Goal: Task Accomplishment & Management: Complete application form

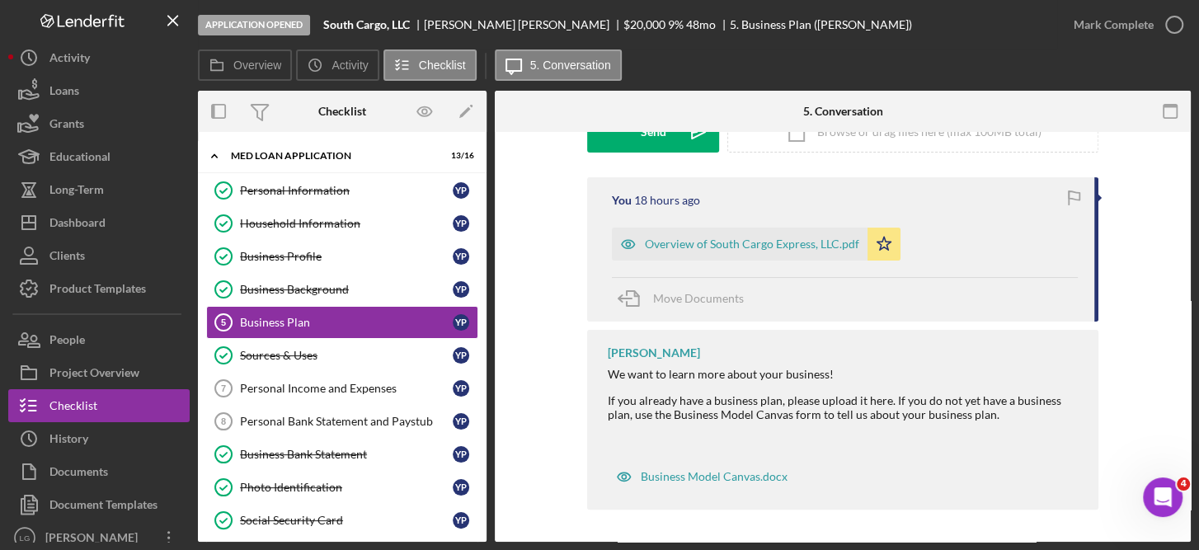
scroll to position [2, 0]
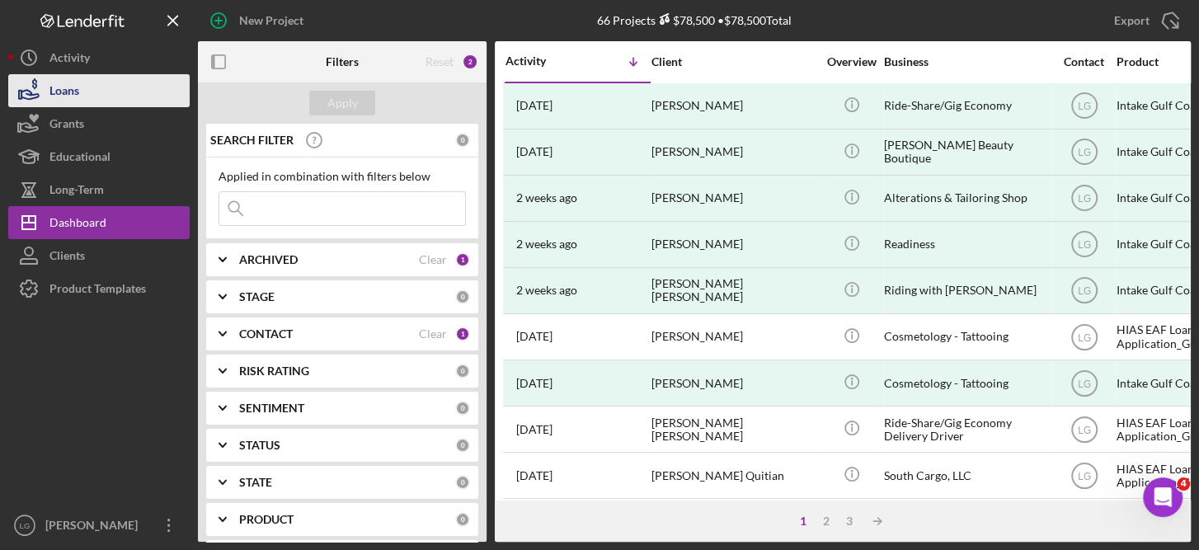
click at [96, 78] on button "Loans" at bounding box center [98, 90] width 181 height 33
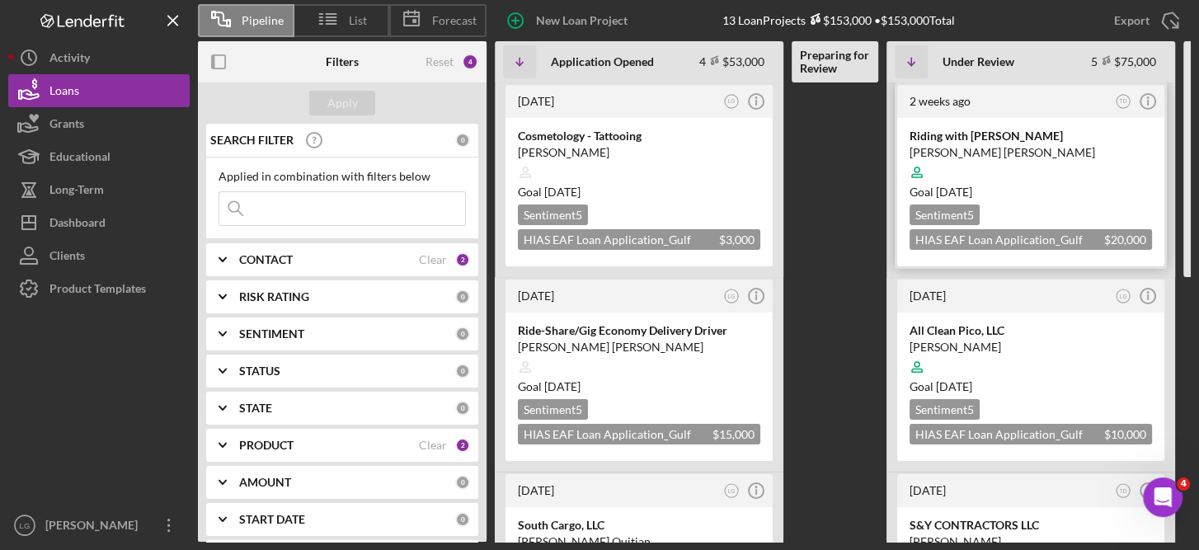
click at [1070, 190] on div "Goal [DATE]" at bounding box center [1030, 192] width 242 height 16
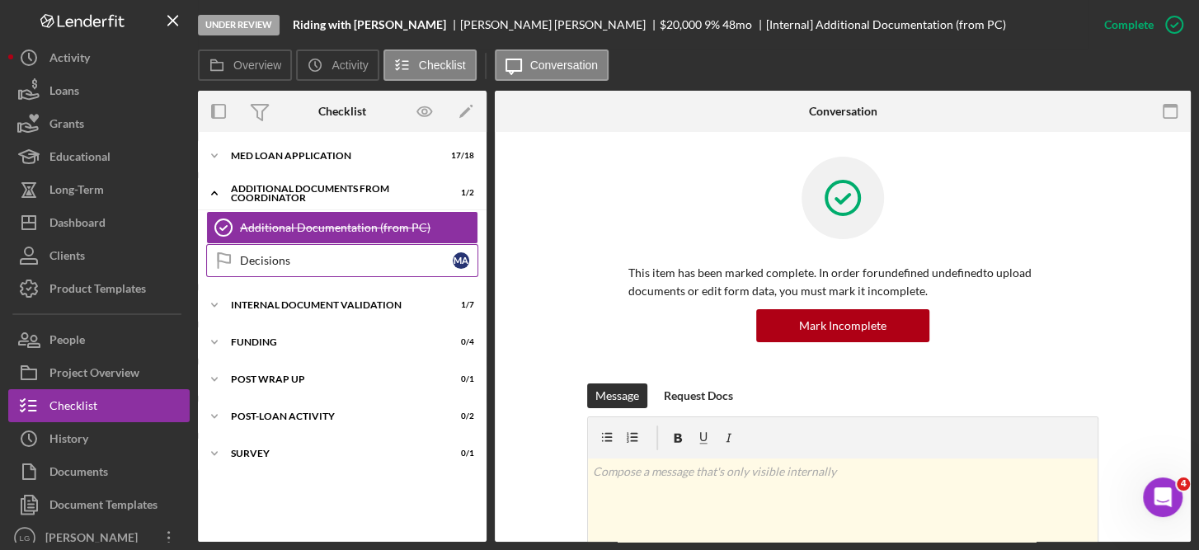
click at [269, 256] on div "Decisions" at bounding box center [346, 260] width 213 height 13
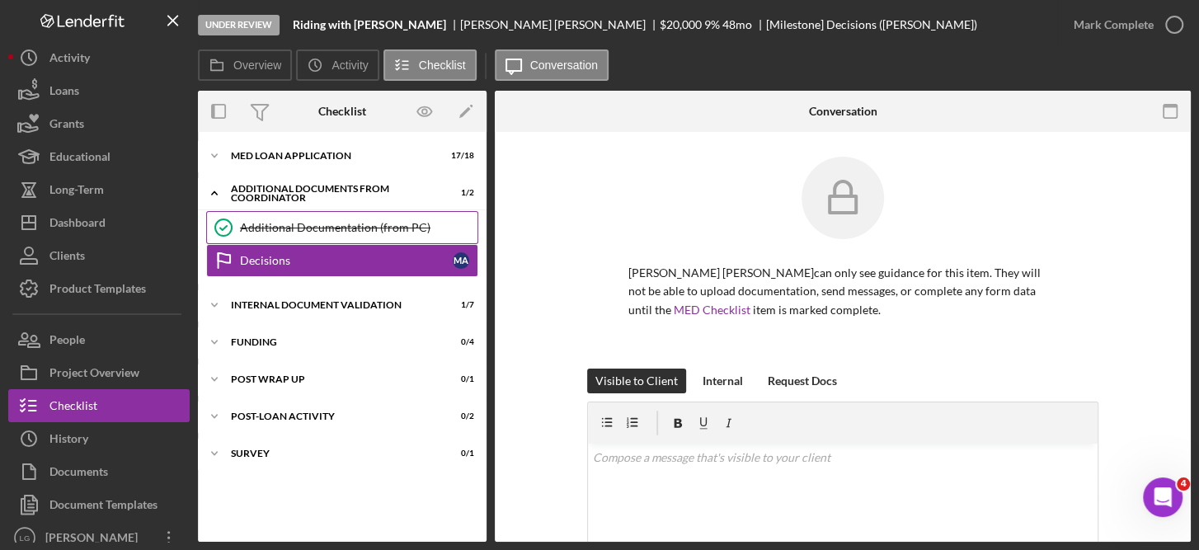
click at [396, 223] on div "Additional Documentation (from PC)" at bounding box center [358, 227] width 237 height 13
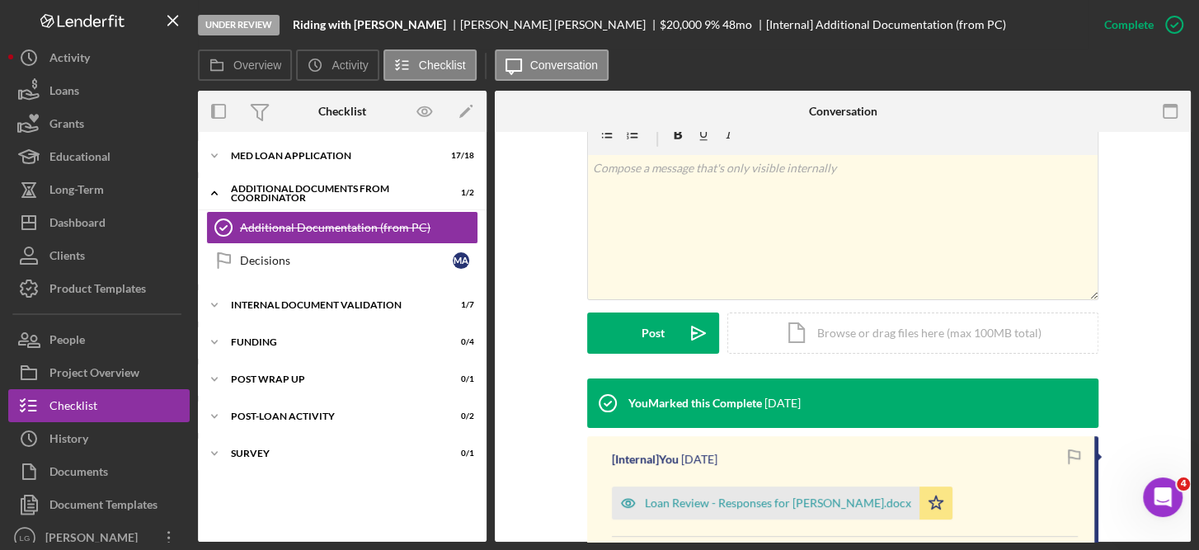
scroll to position [300, 0]
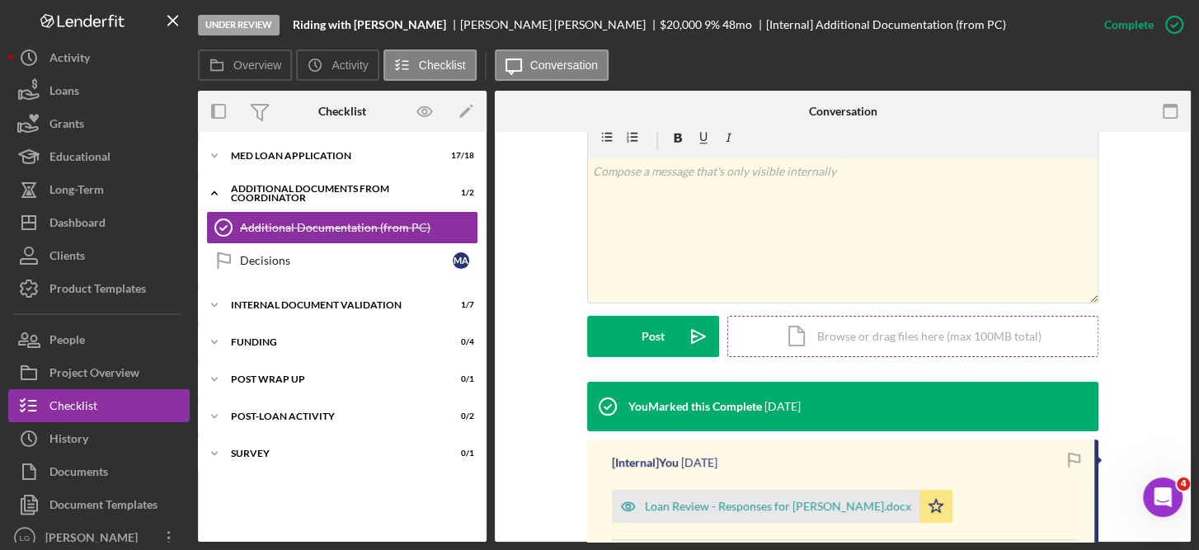
click at [913, 333] on div "Icon/Document Browse or drag files here (max 100MB total) Tap to choose files o…" at bounding box center [912, 336] width 371 height 41
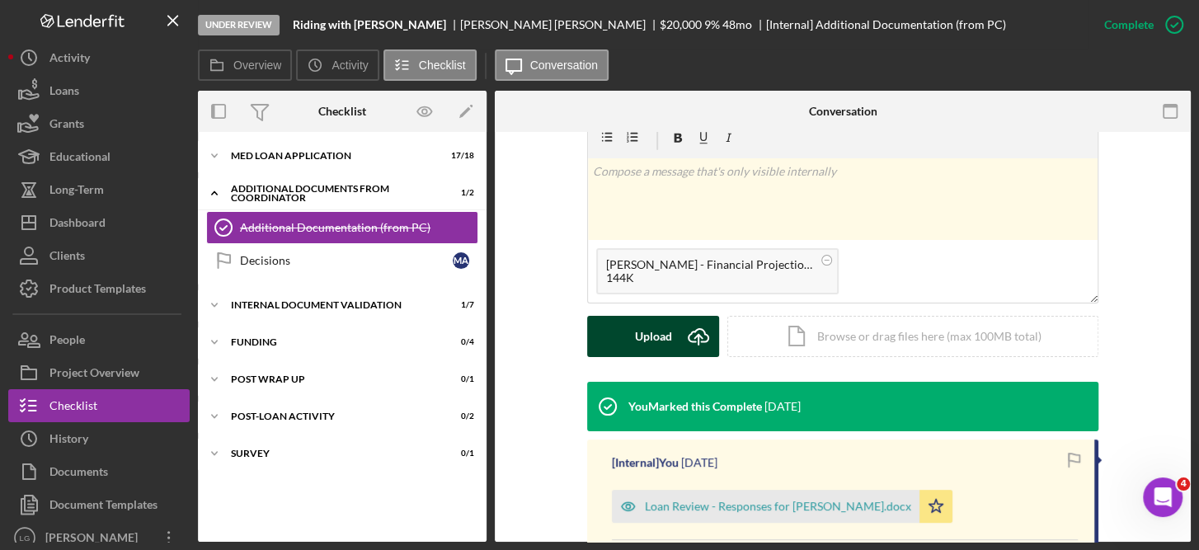
click at [664, 326] on div "Upload" at bounding box center [653, 336] width 37 height 41
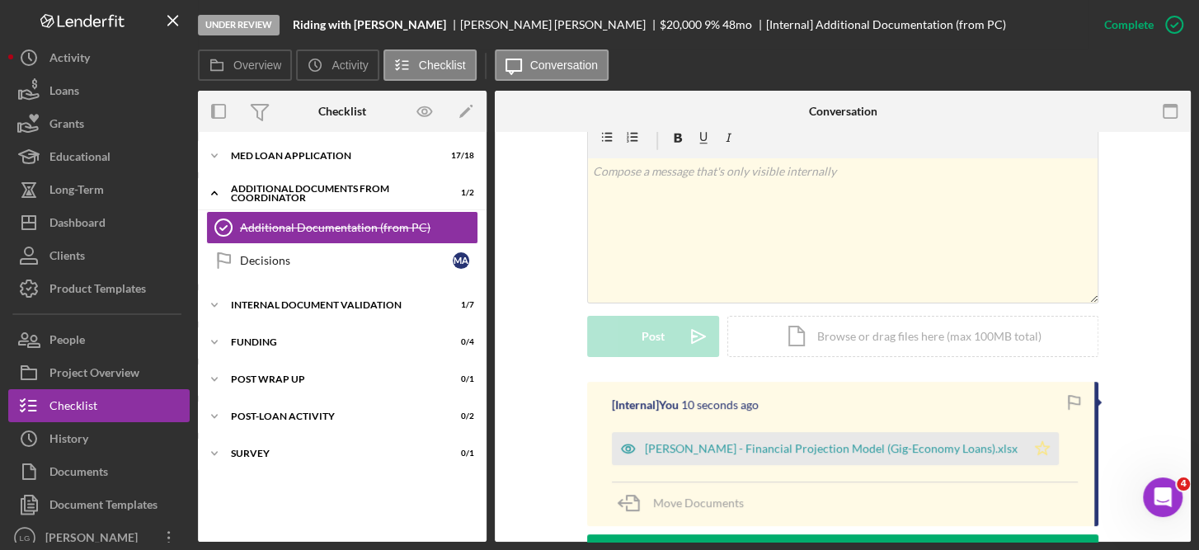
click at [1045, 447] on icon "Icon/Star" at bounding box center [1042, 448] width 33 height 33
click at [1172, 24] on icon "button" at bounding box center [1173, 24] width 41 height 41
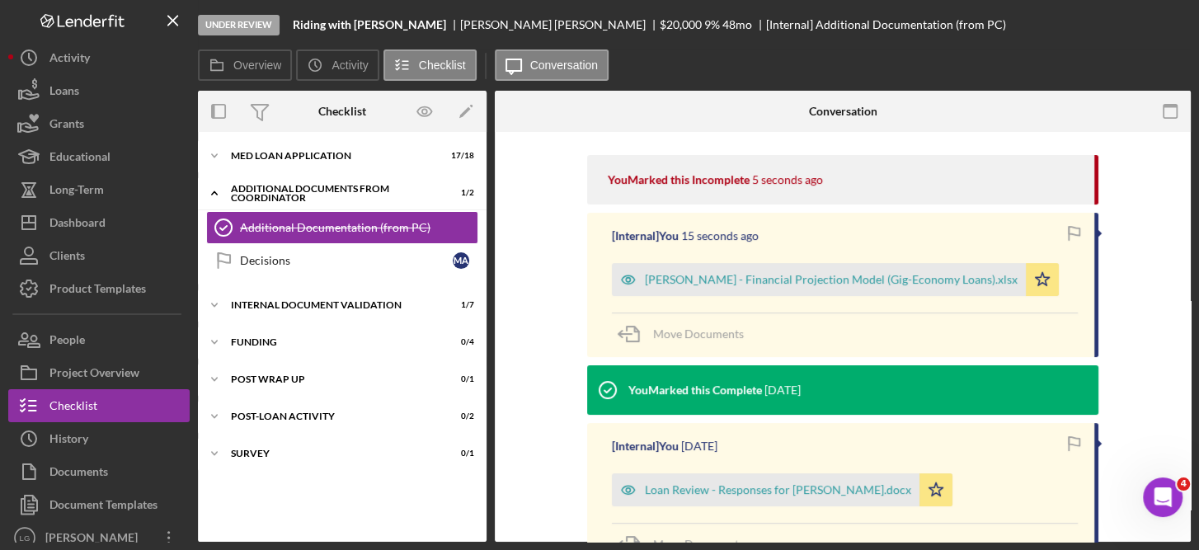
scroll to position [73, 0]
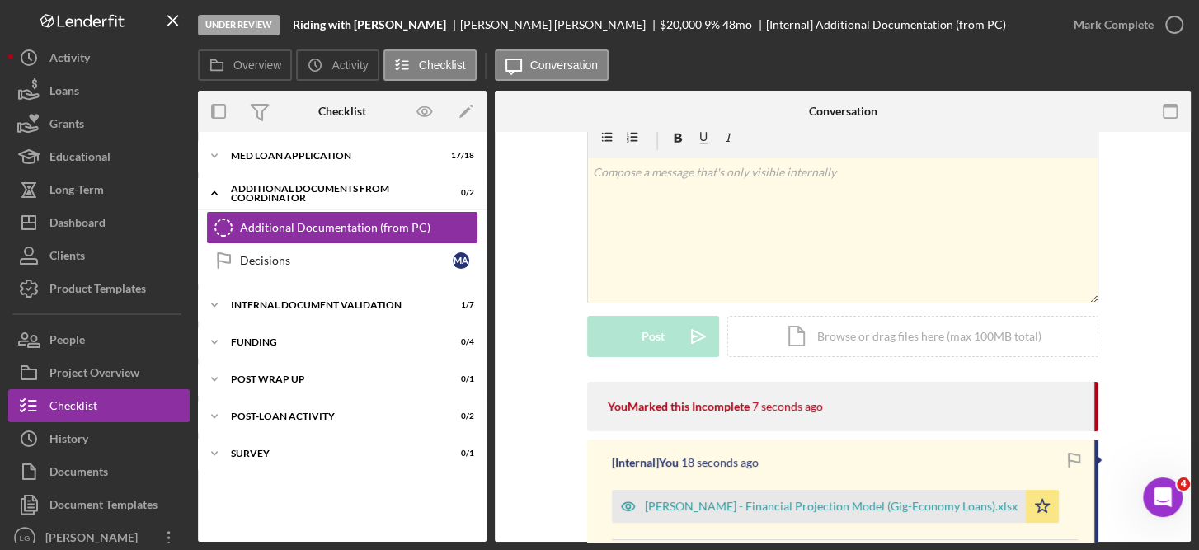
click at [0, 0] on icon "button" at bounding box center [0, 0] width 0 height 0
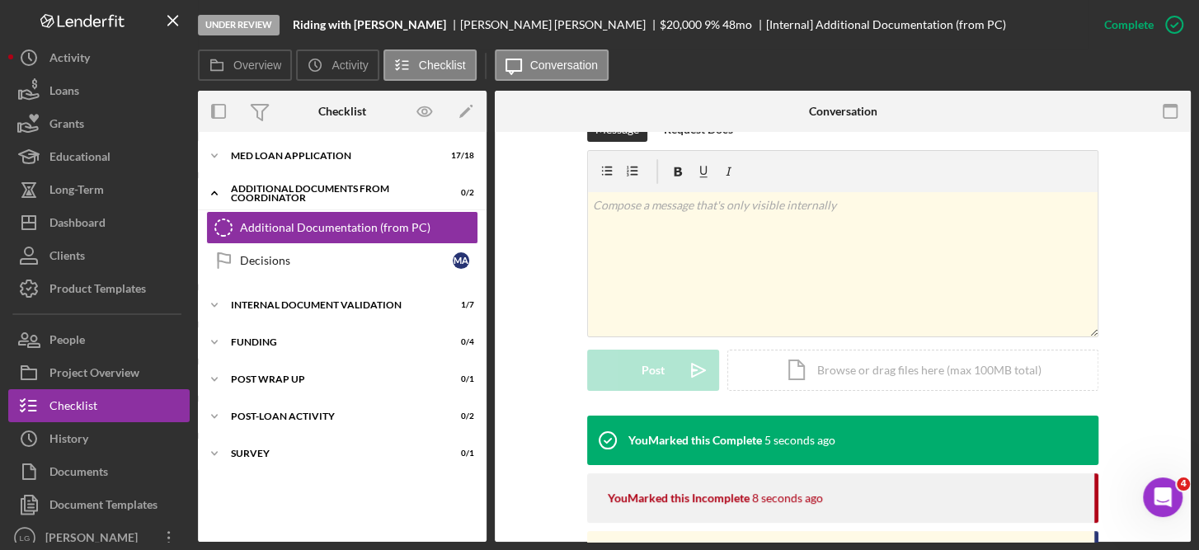
scroll to position [300, 0]
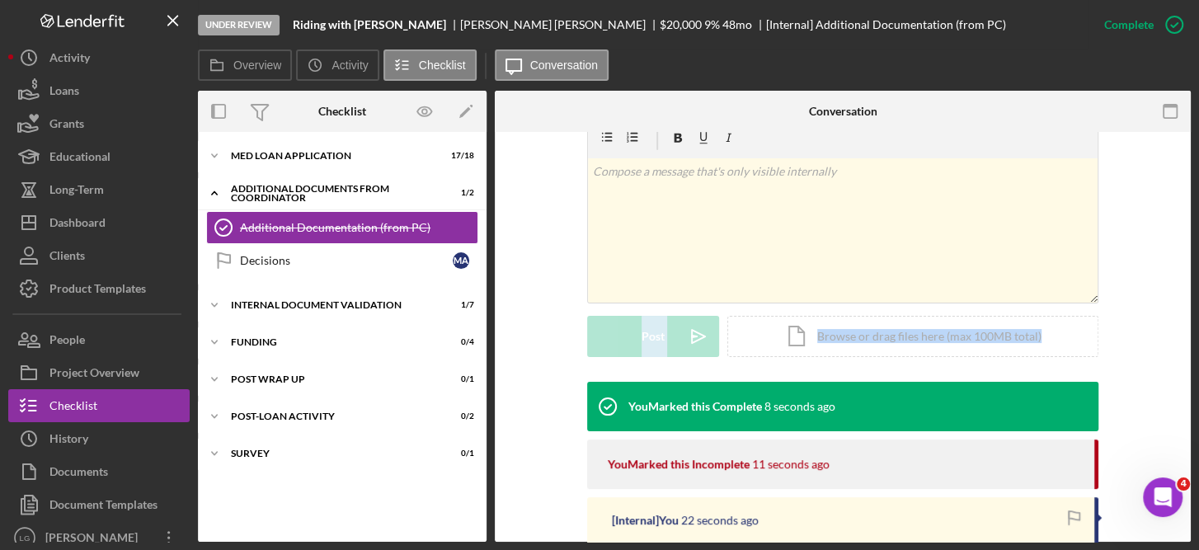
drag, startPoint x: 1193, startPoint y: 243, endPoint x: 1200, endPoint y: 344, distance: 100.8
click at [1198, 344] on html "Under Review Riding with Mohamad Salim Mohamad Alhaj Hussin $20,000 $20,000 9 %…" at bounding box center [599, 275] width 1199 height 550
drag, startPoint x: 1200, startPoint y: 344, endPoint x: 1185, endPoint y: 383, distance: 42.6
click at [1185, 383] on div "Additional Documentation (from PC) Additional Documentation (from PC) This item…" at bounding box center [843, 337] width 696 height 410
click at [1190, 339] on div "Under Review Riding with Mohamad Salim Mohamad Alhaj Hussin $20,000 $20,000 9 %…" at bounding box center [599, 275] width 1199 height 550
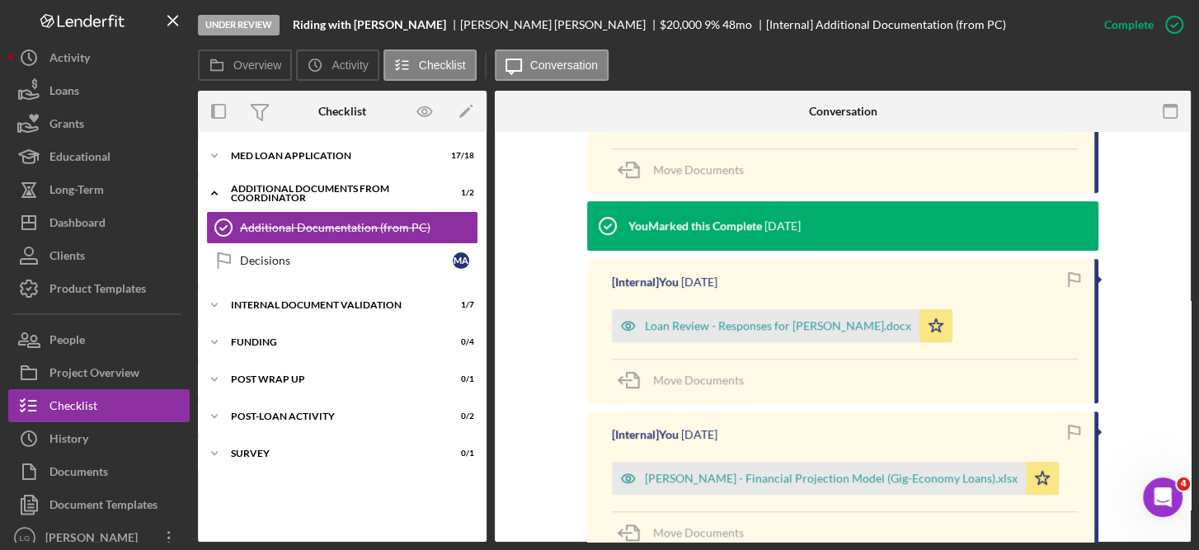
scroll to position [765, 0]
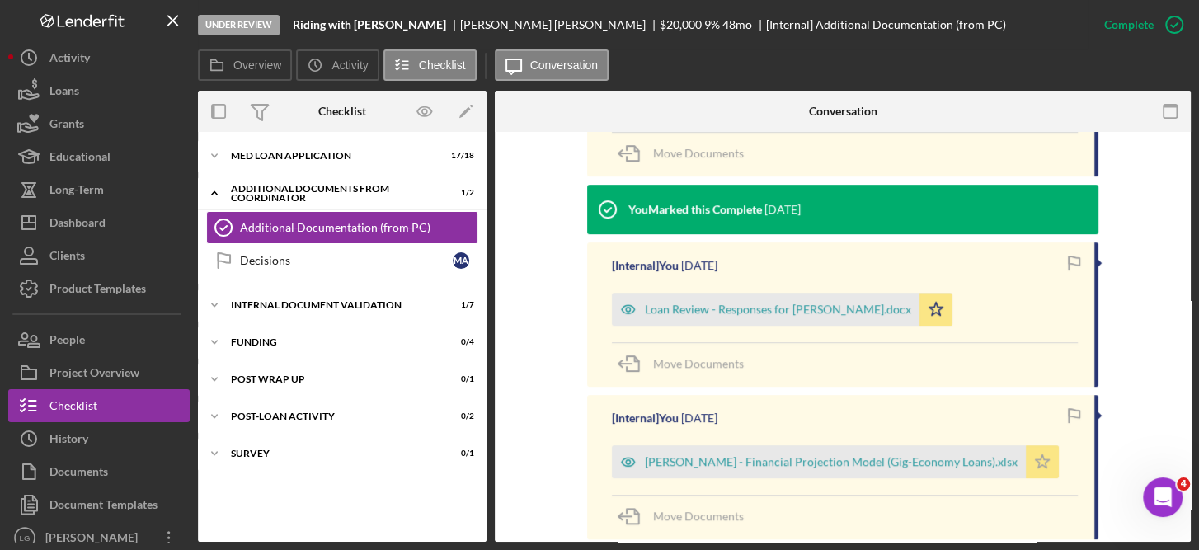
click at [1045, 462] on icon "Icon/Star" at bounding box center [1042, 461] width 33 height 33
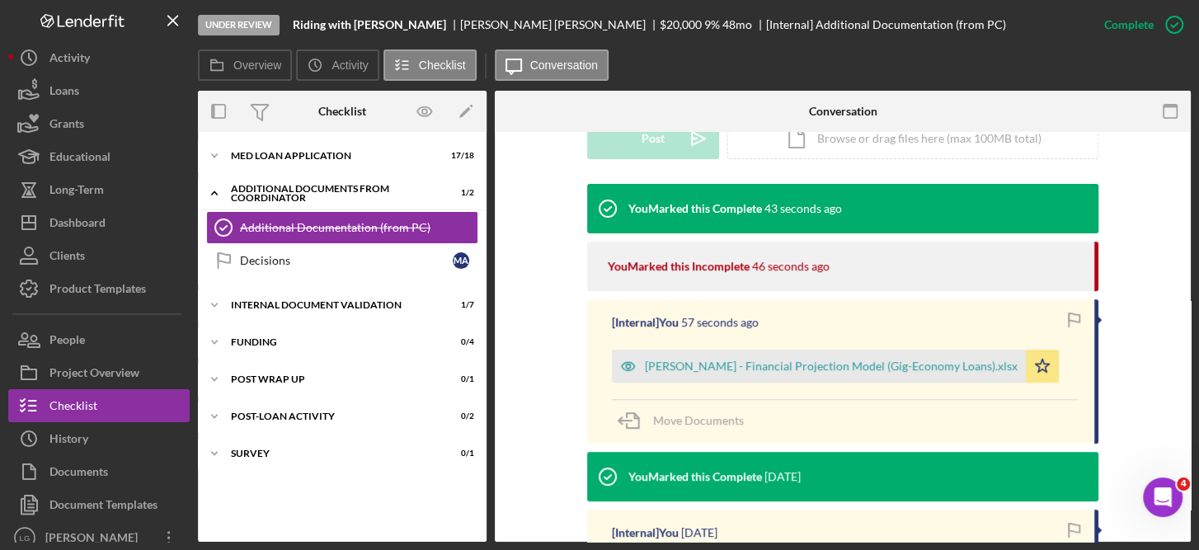
scroll to position [139, 0]
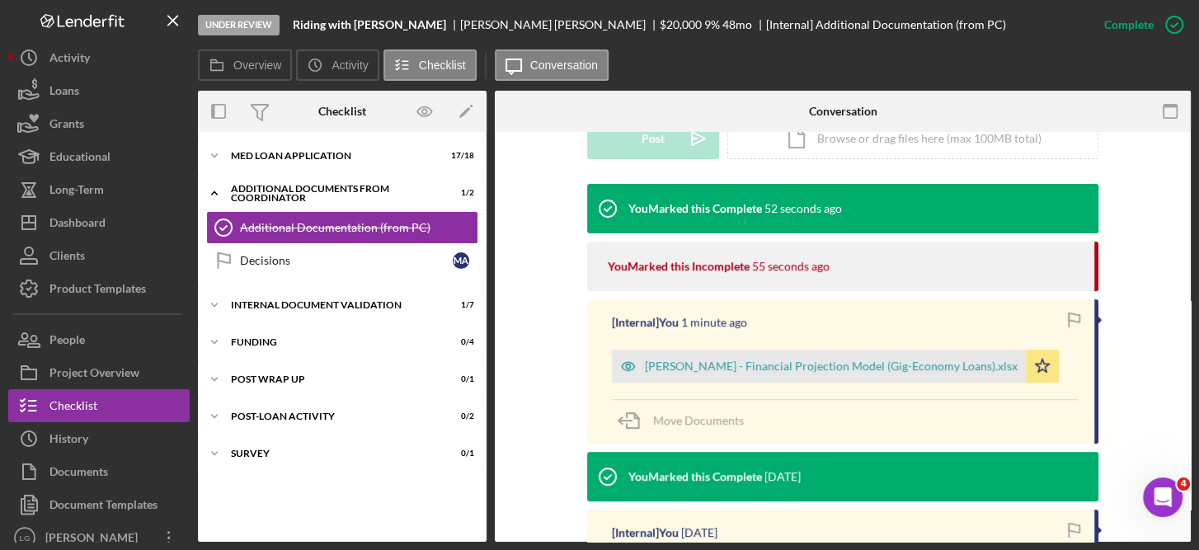
click at [1198, 378] on html "Under Review Riding with Mohamad Salim Mohamad Alhaj Hussin $20,000 $20,000 9 %…" at bounding box center [599, 275] width 1199 height 550
click at [1181, 417] on div "This item has been marked complete. In order for undefined undefined to upload …" at bounding box center [843, 416] width 696 height 1565
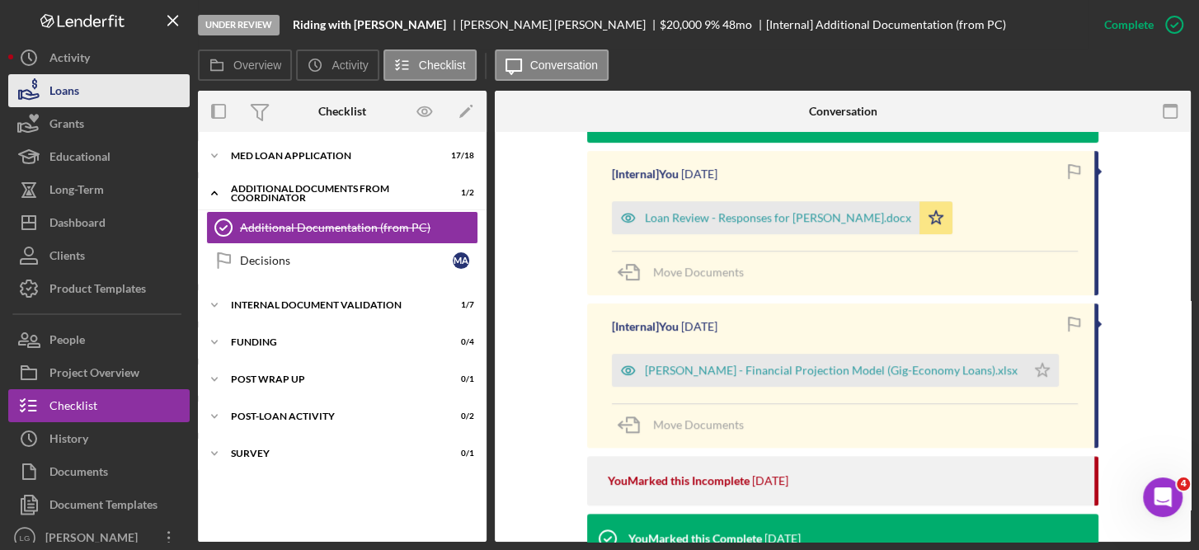
click at [68, 92] on div "Loans" at bounding box center [64, 92] width 30 height 37
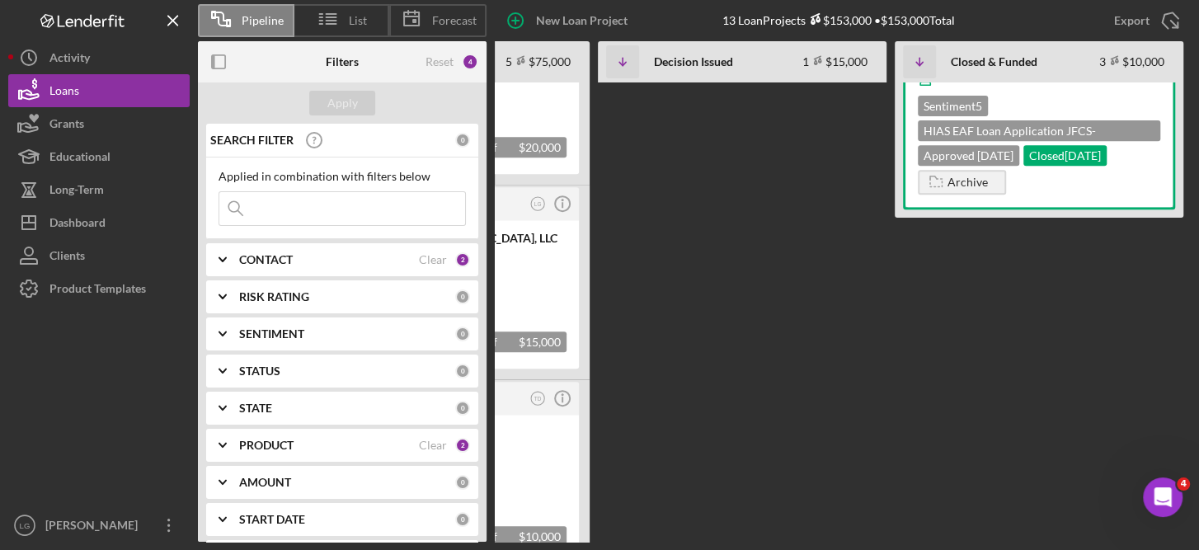
scroll to position [523, 0]
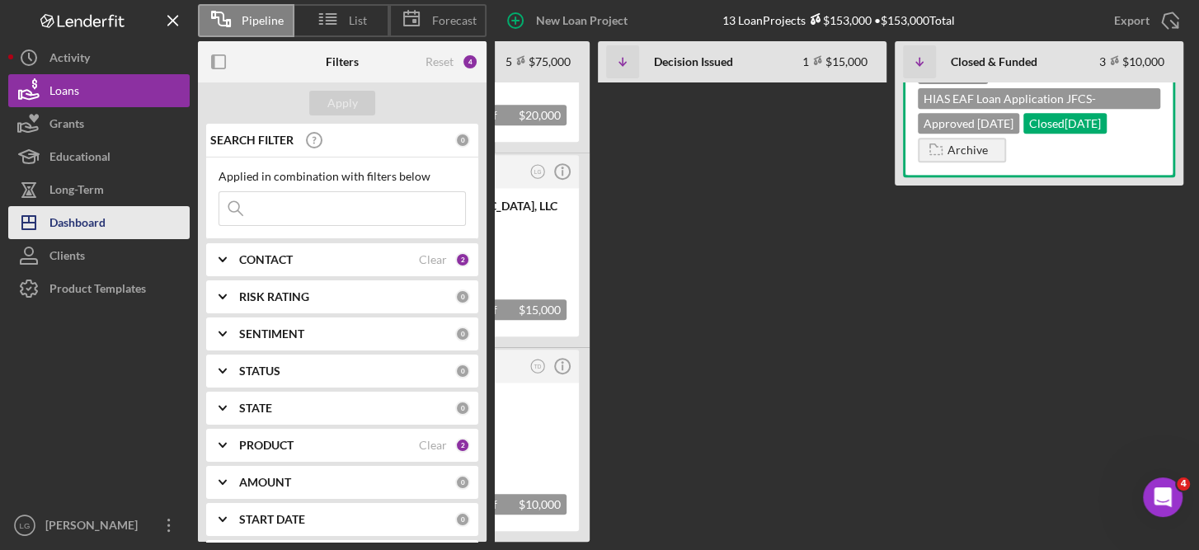
click at [75, 220] on div "Dashboard" at bounding box center [77, 224] width 56 height 37
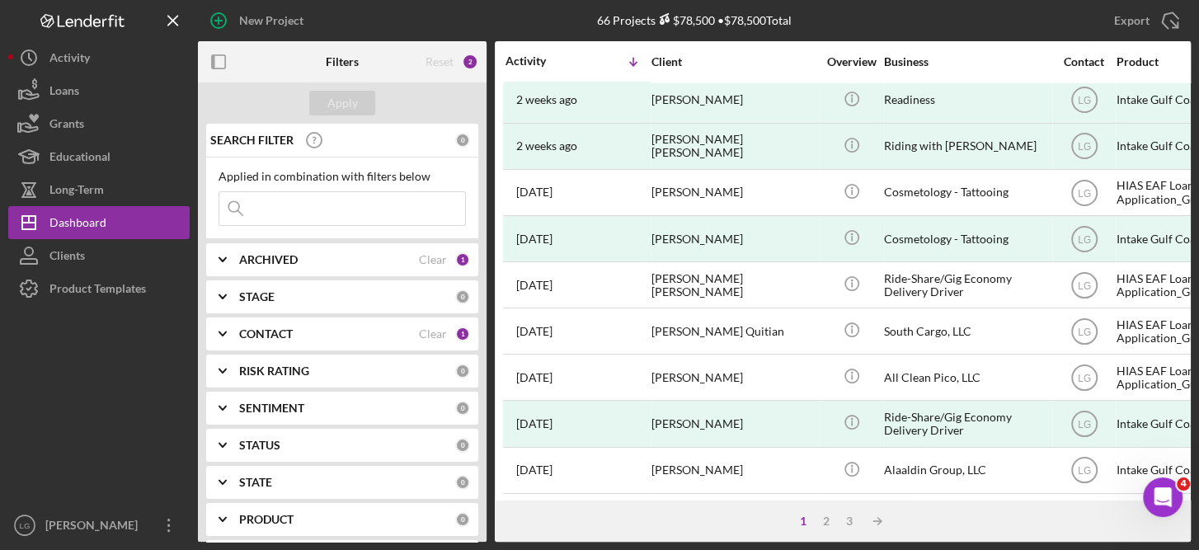
scroll to position [142, 0]
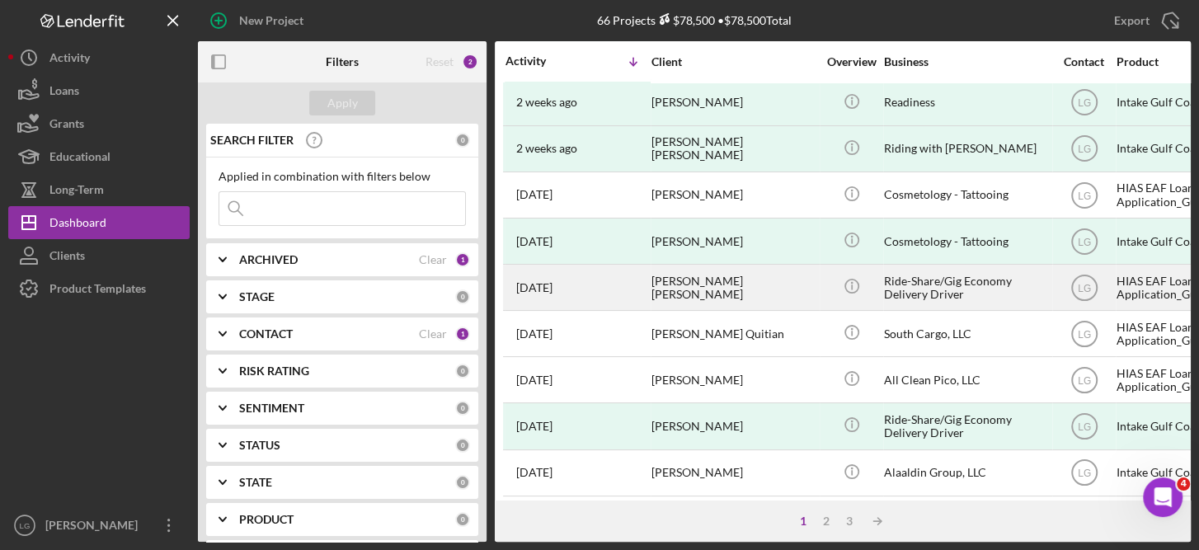
click at [531, 284] on time "1 month ago" at bounding box center [534, 287] width 36 height 13
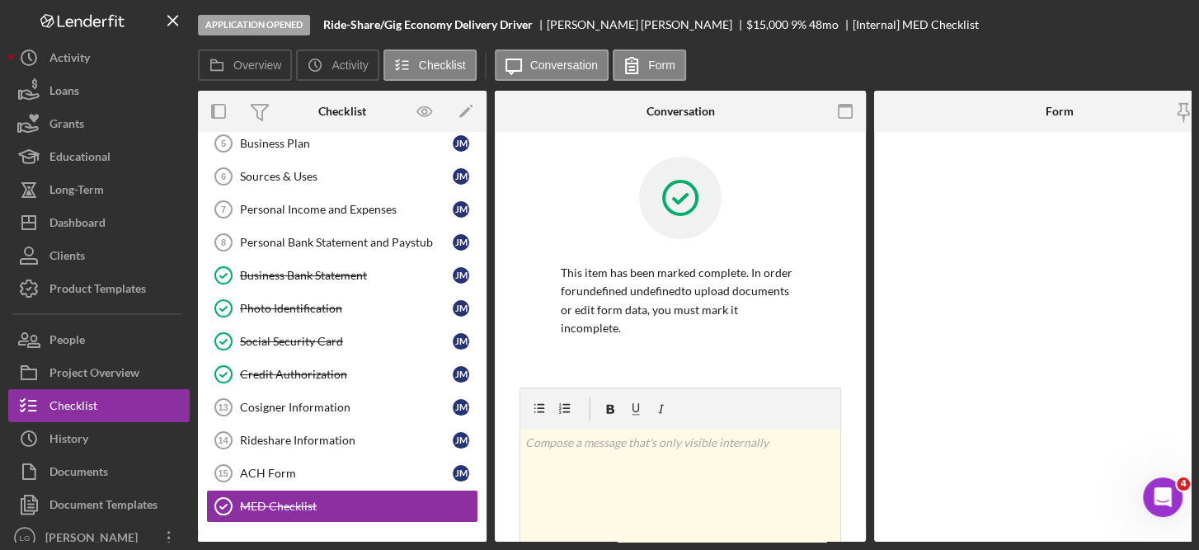
scroll to position [340, 0]
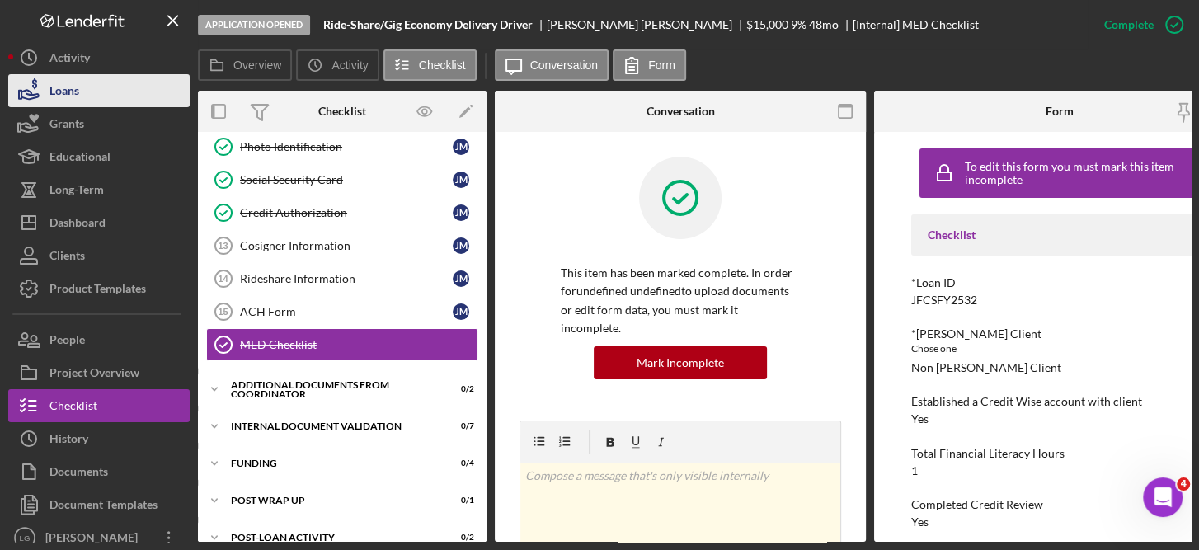
click at [93, 81] on button "Loans" at bounding box center [98, 90] width 181 height 33
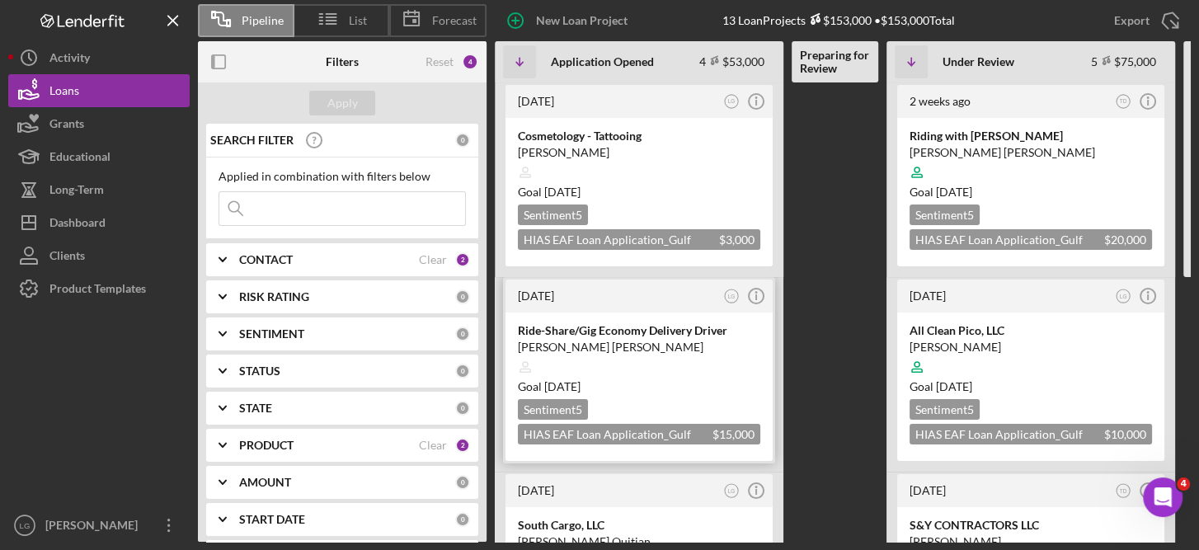
click at [691, 322] on div "Ride-Share/Gig Economy Delivery Driver" at bounding box center [639, 330] width 242 height 16
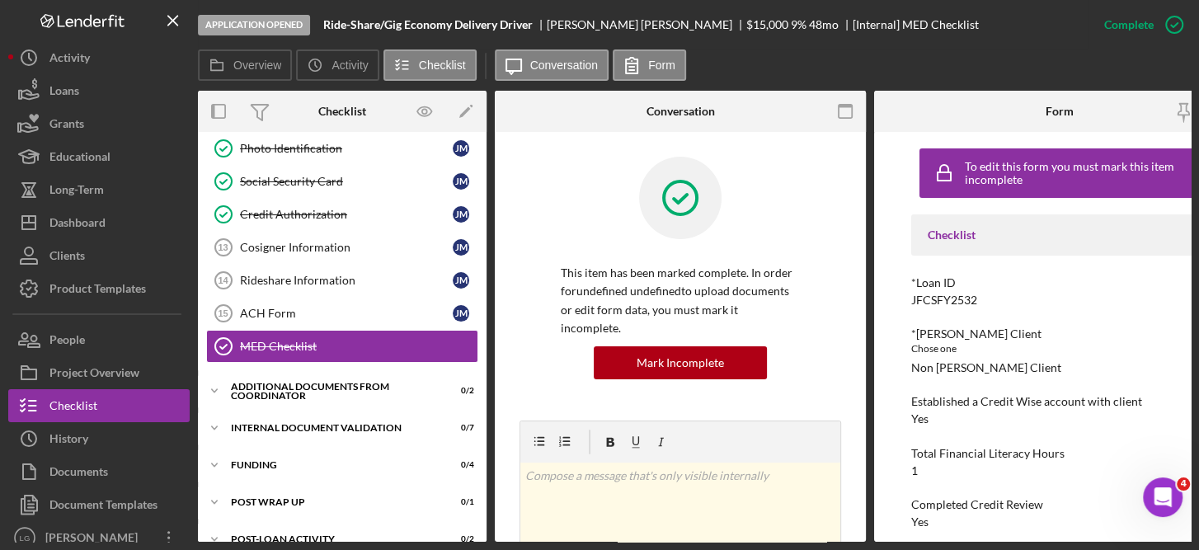
scroll to position [340, 0]
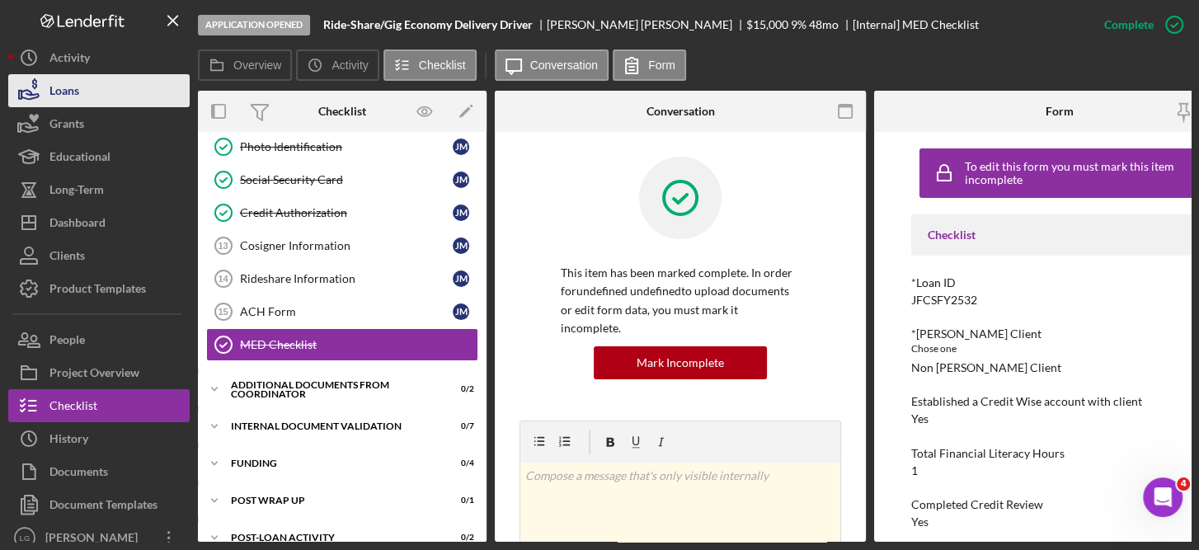
click at [78, 82] on div "Loans" at bounding box center [64, 92] width 30 height 37
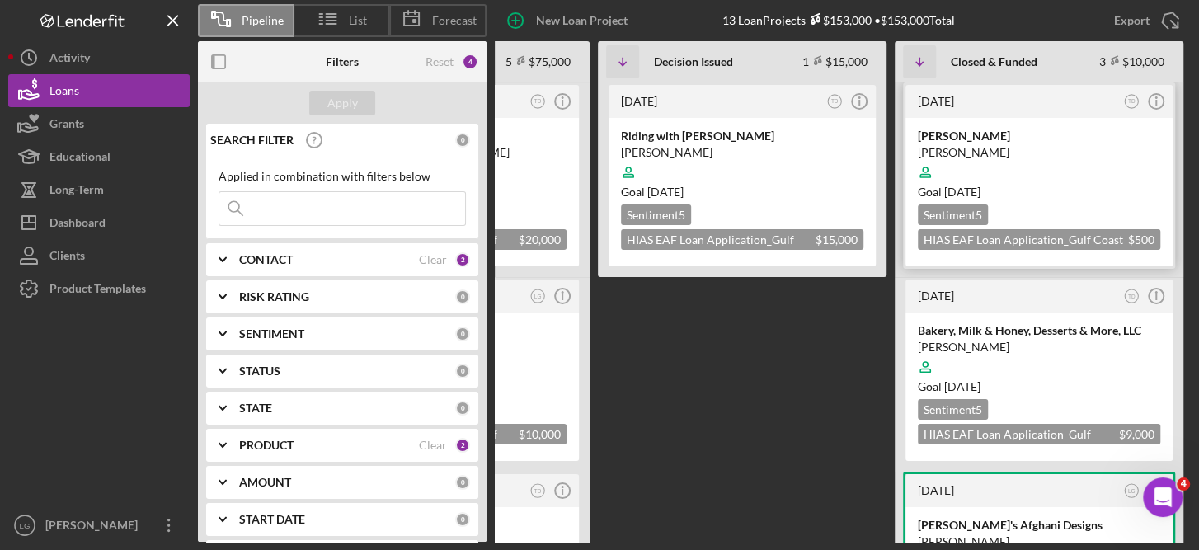
click at [1053, 171] on div at bounding box center [1039, 172] width 242 height 31
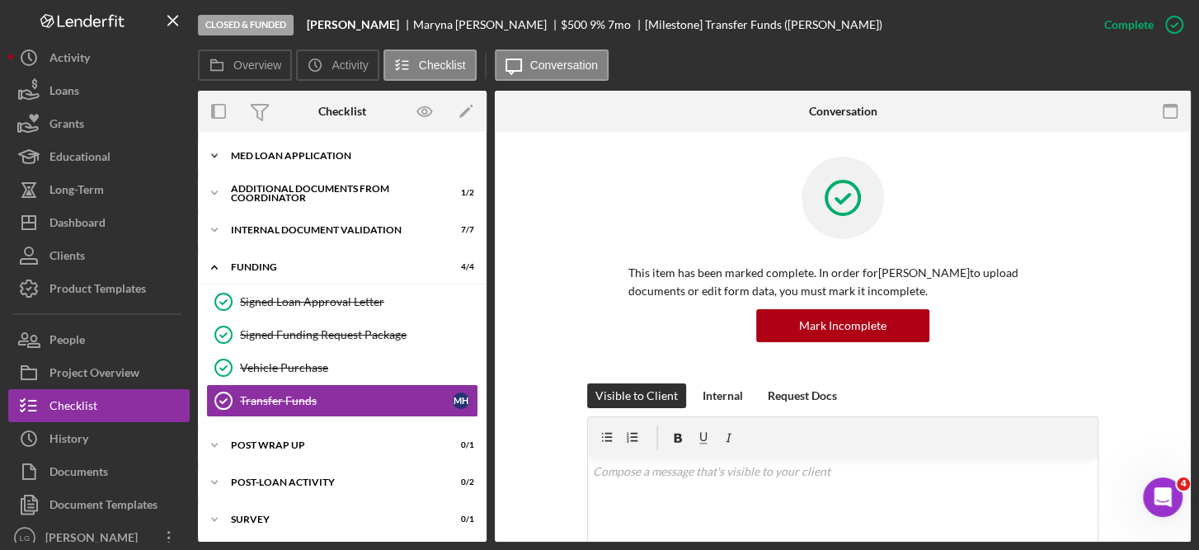
click at [317, 156] on div "MED Loan Application" at bounding box center [348, 156] width 235 height 10
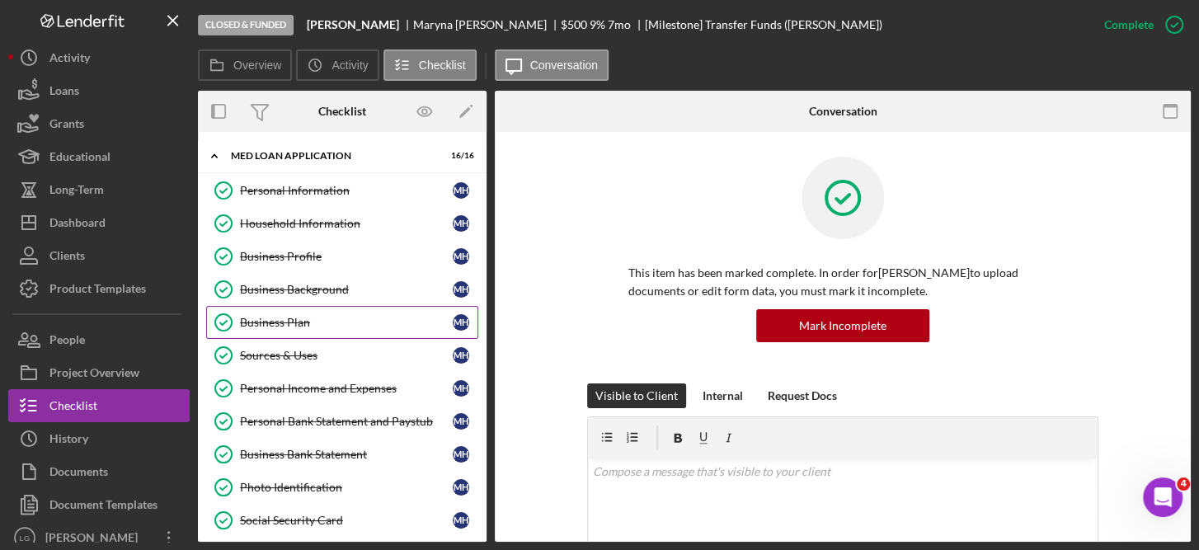
click at [296, 321] on div "Business Plan" at bounding box center [346, 322] width 213 height 13
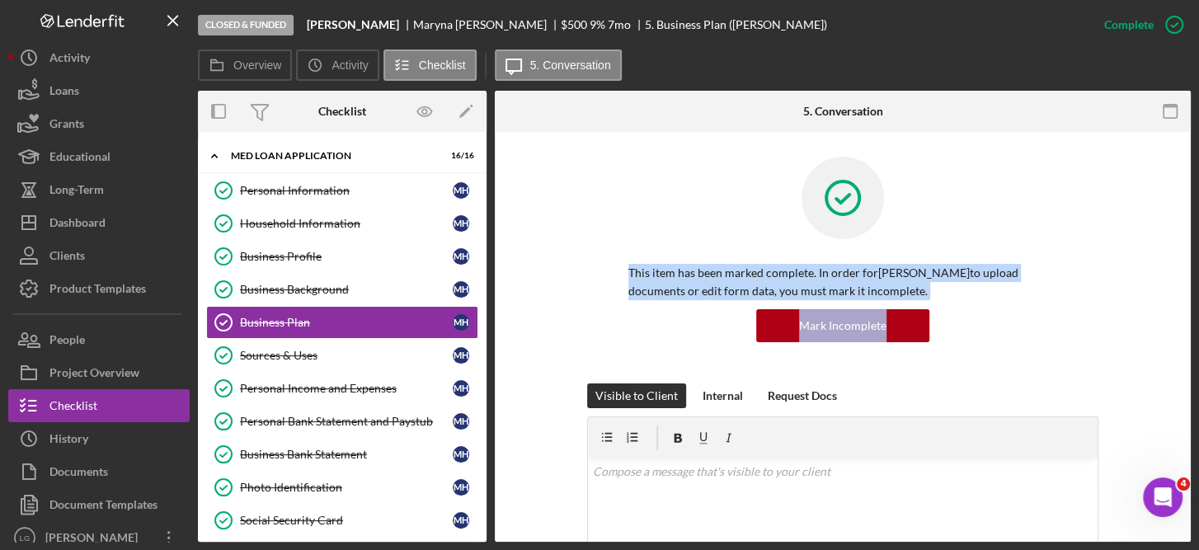
drag, startPoint x: 1190, startPoint y: 246, endPoint x: 1200, endPoint y: 327, distance: 81.5
click at [1198, 327] on html "Closed & Funded Sweet Mary Bakery Maryna Hryshyna $500 $500 9 % 7 mo 5. Busines…" at bounding box center [599, 275] width 1199 height 550
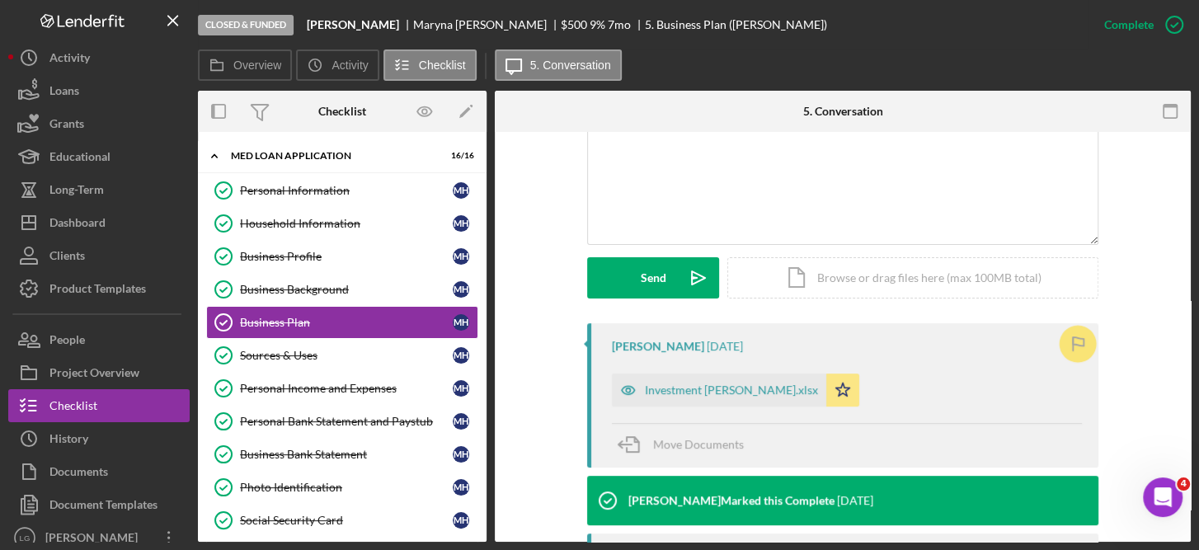
click at [1181, 405] on div "This item has been marked complete. In order for Maryna Hryshyna to upload docu…" at bounding box center [843, 375] width 696 height 1205
click at [1190, 403] on div "Closed & Funded Sweet Mary Bakery Maryna Hryshyna $500 $500 9 % 7 mo 5. Busines…" at bounding box center [599, 275] width 1199 height 550
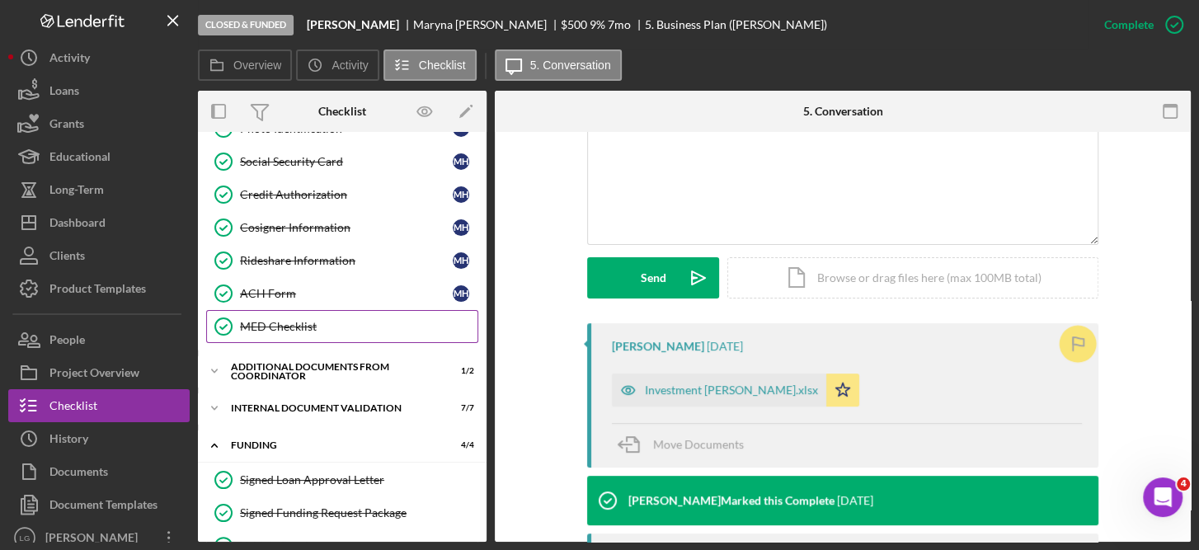
click at [296, 320] on div "MED Checklist" at bounding box center [358, 326] width 237 height 13
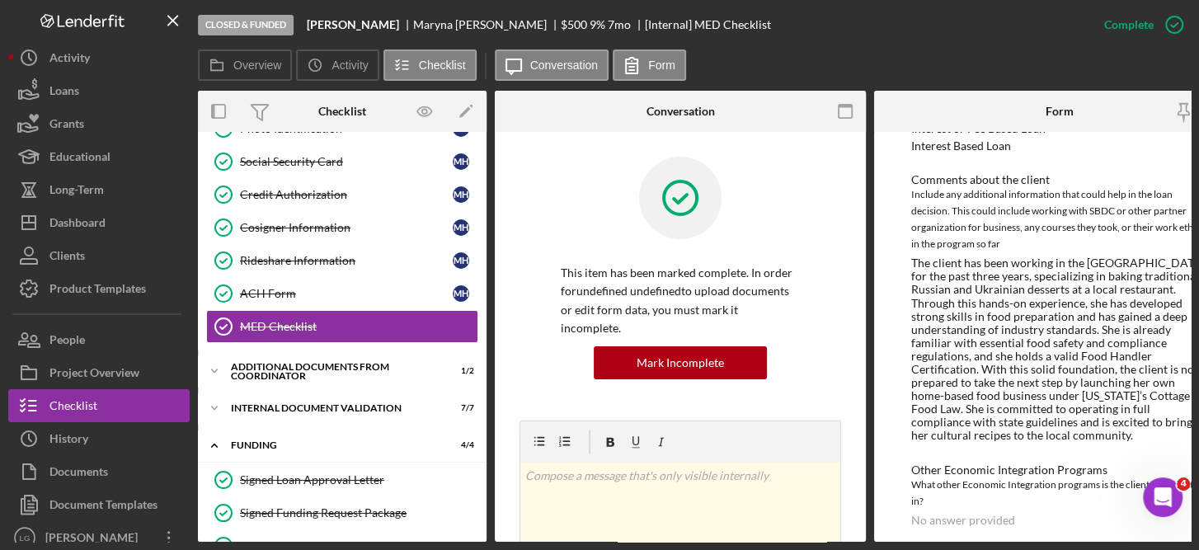
scroll to position [441, 0]
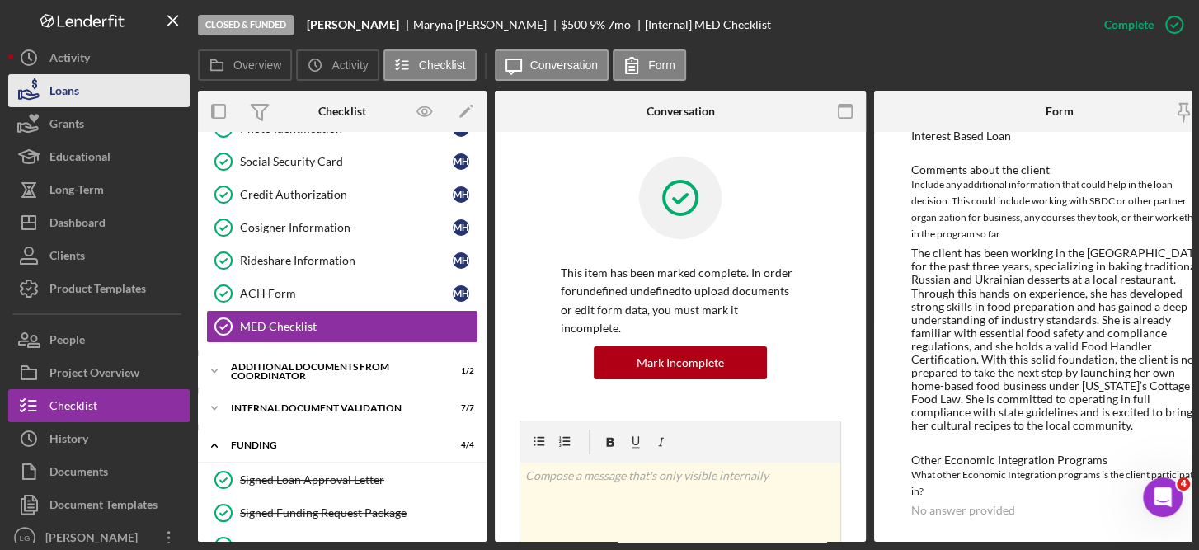
click at [77, 85] on div "Loans" at bounding box center [64, 92] width 30 height 37
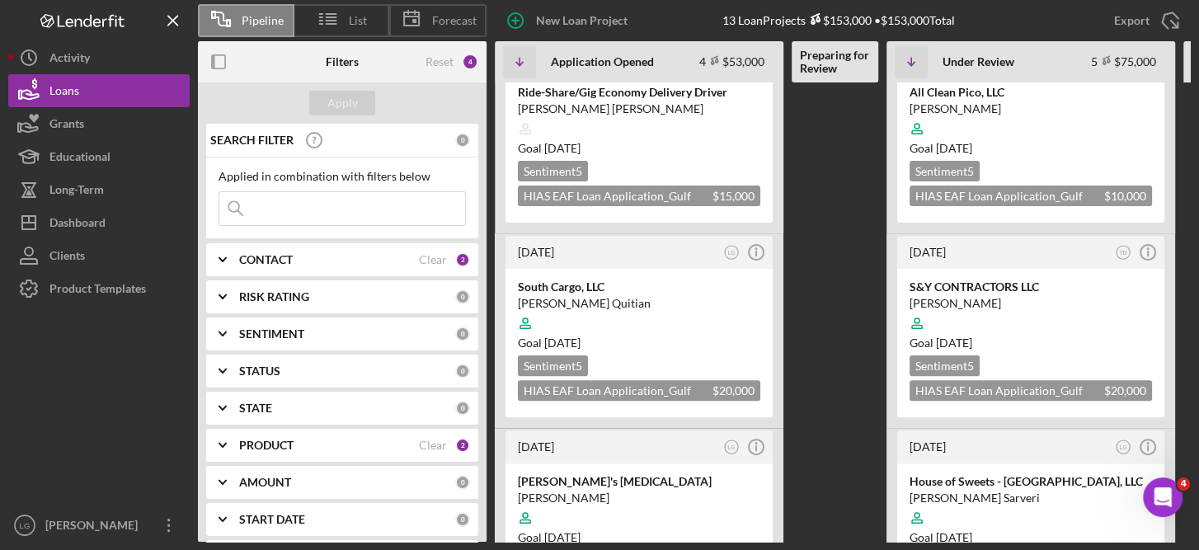
scroll to position [241, 0]
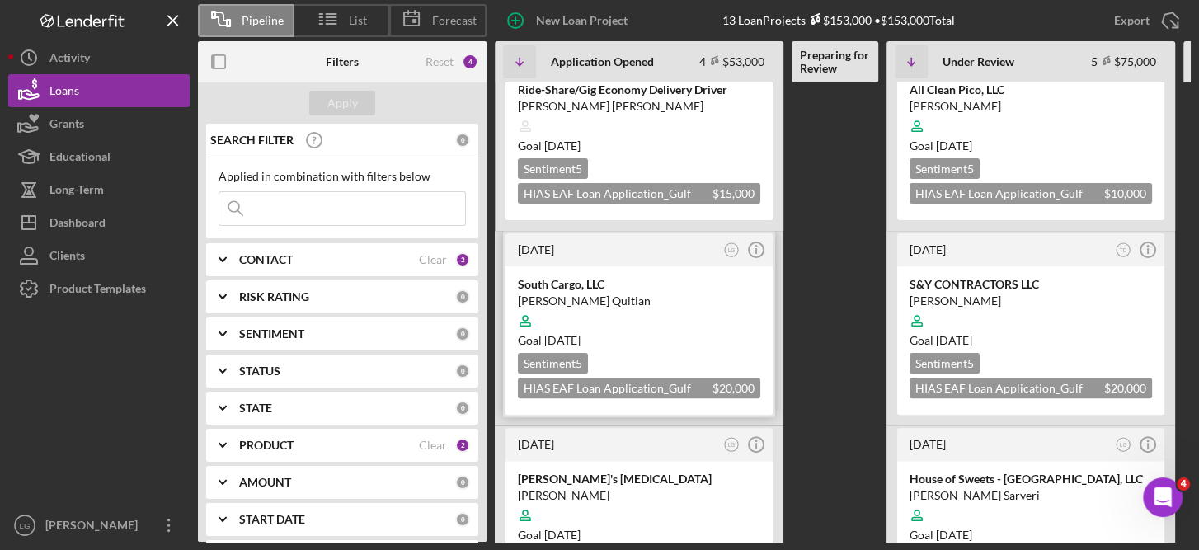
click at [688, 338] on div "Goal 3 weeks from now" at bounding box center [639, 340] width 242 height 16
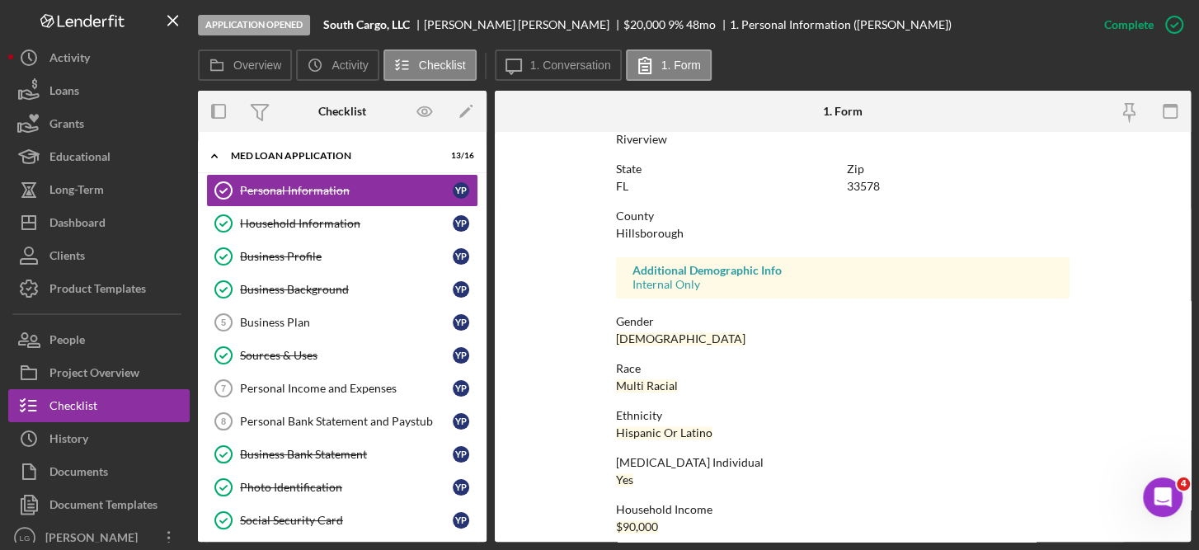
scroll to position [359, 0]
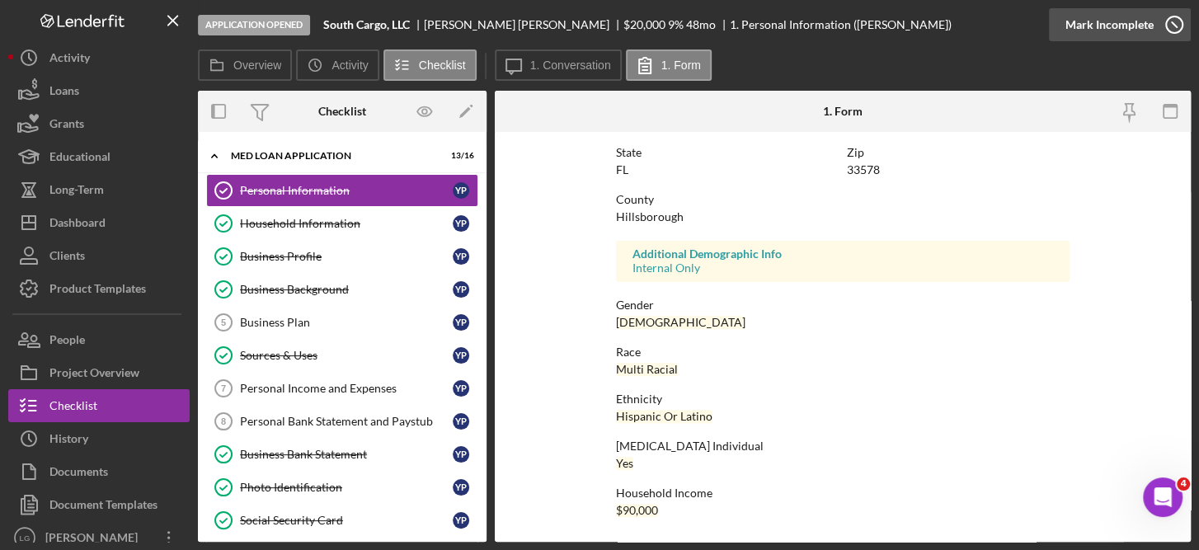
click at [1177, 14] on icon "button" at bounding box center [1173, 24] width 41 height 41
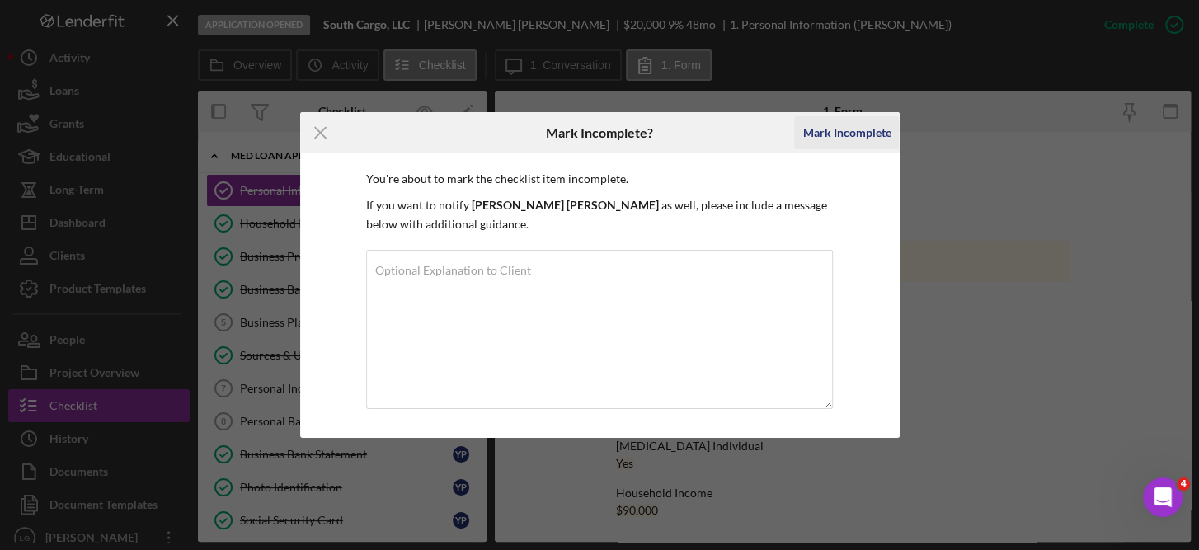
click at [855, 124] on div "Mark Incomplete" at bounding box center [846, 132] width 88 height 33
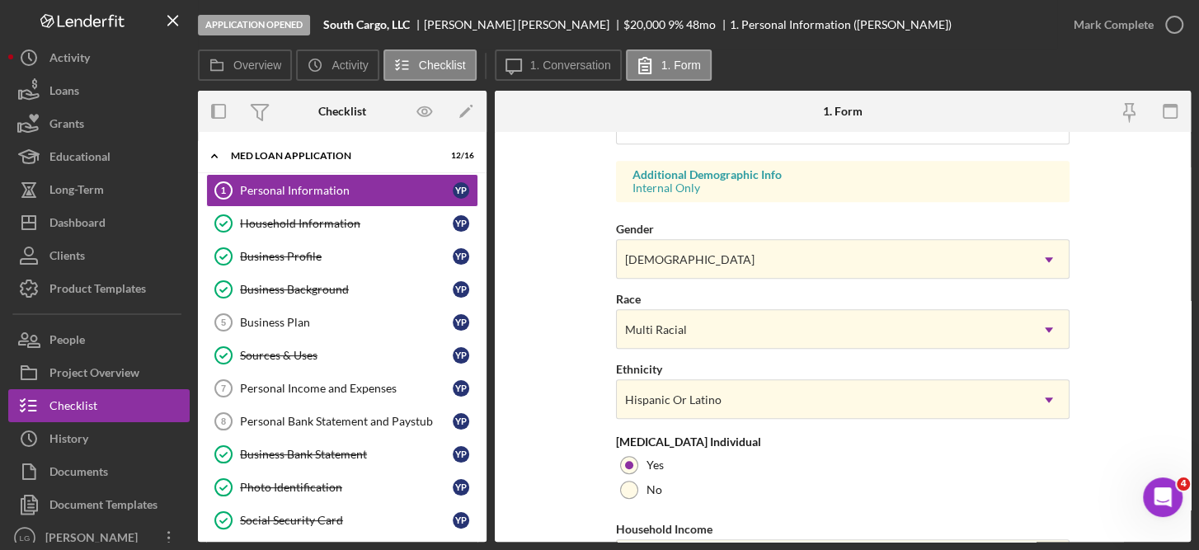
scroll to position [688, 0]
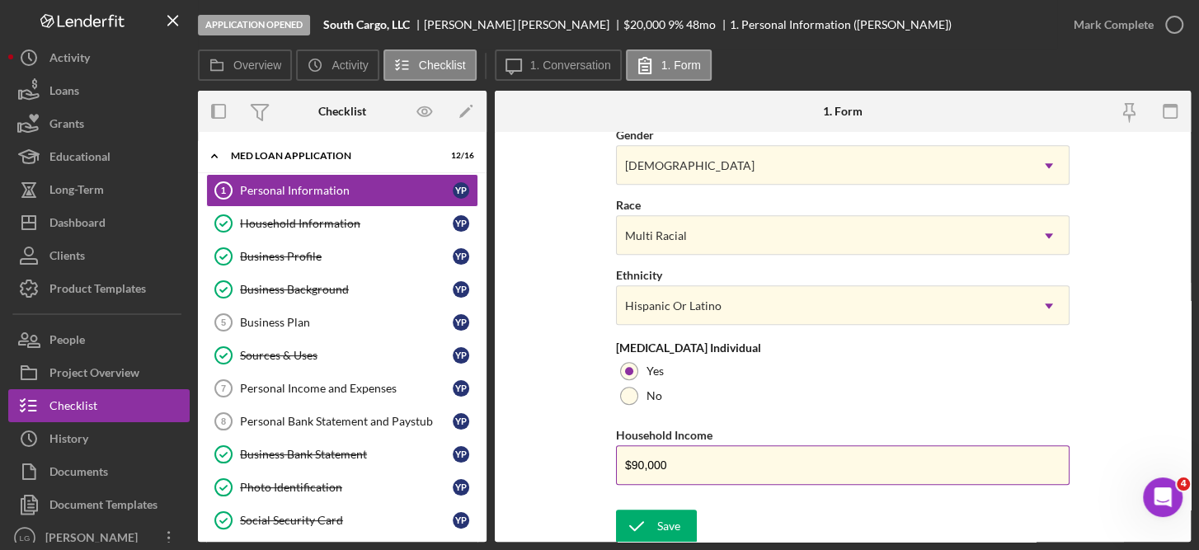
click at [682, 462] on input "$90,000" at bounding box center [842, 465] width 453 height 40
type input "$9"
type input "$8"
type input "$90,000"
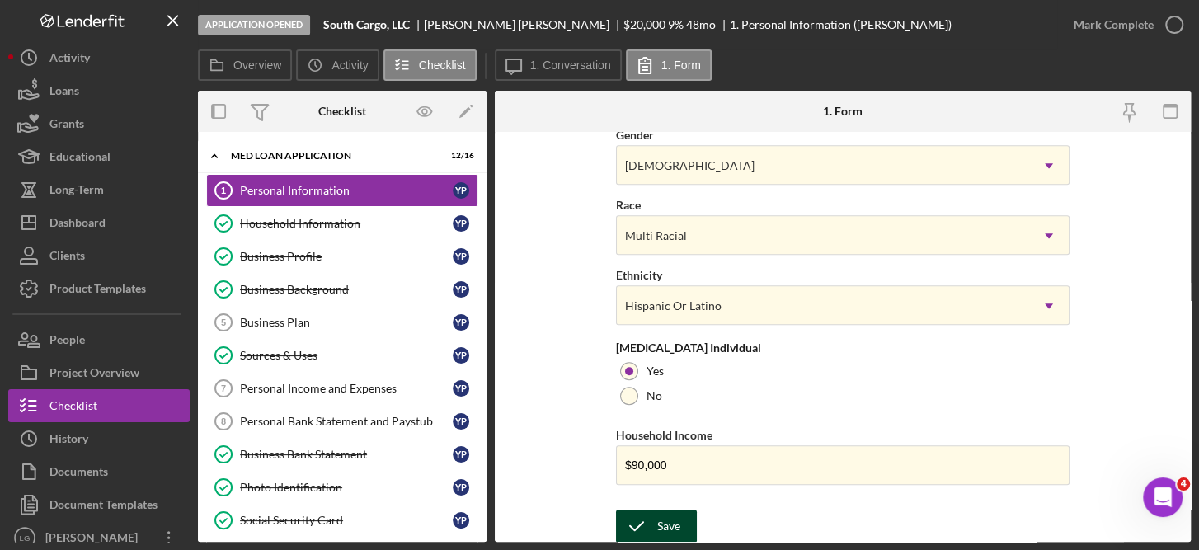
click at [658, 523] on div "Save" at bounding box center [668, 525] width 23 height 33
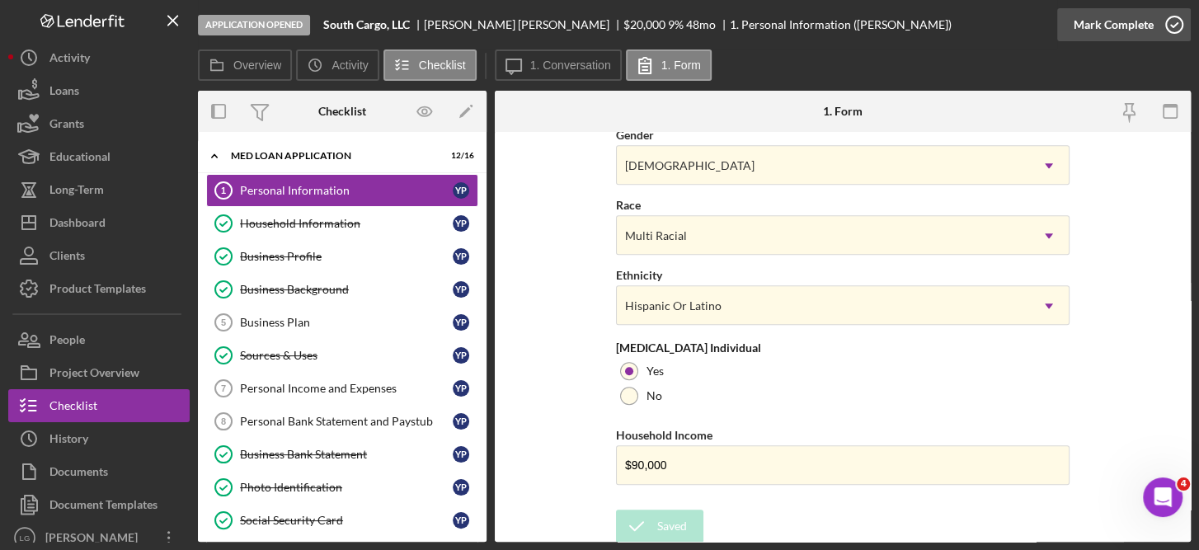
click at [1172, 24] on icon "button" at bounding box center [1173, 24] width 41 height 41
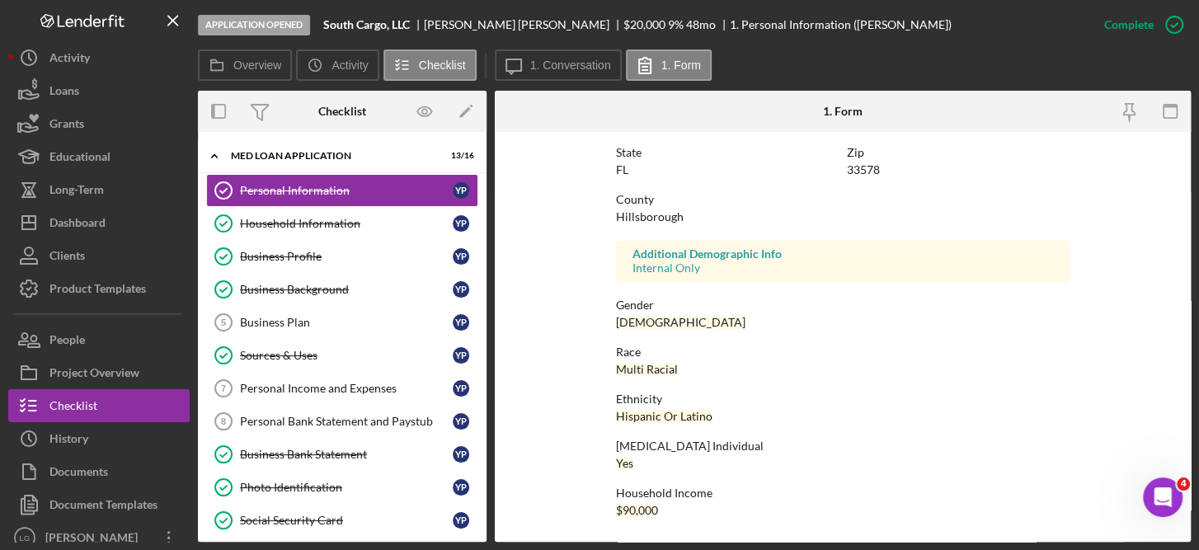
scroll to position [359, 0]
click at [376, 415] on div "Personal Bank Statement and Paystub" at bounding box center [346, 421] width 213 height 13
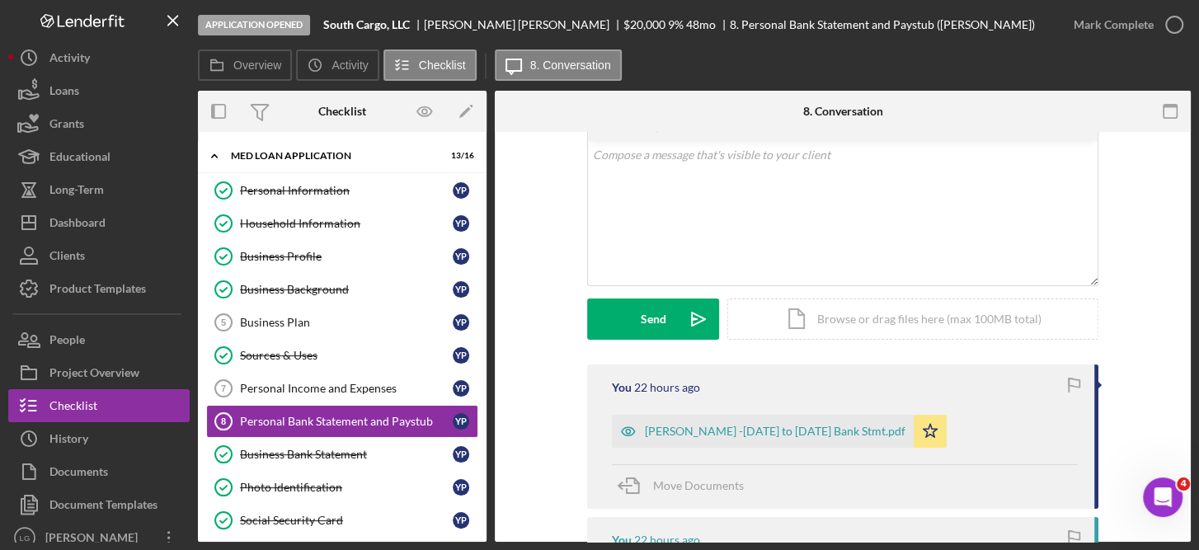
scroll to position [87, 0]
click at [865, 316] on div "Icon/Document Browse or drag files here (max 100MB total) Tap to choose files o…" at bounding box center [912, 322] width 371 height 41
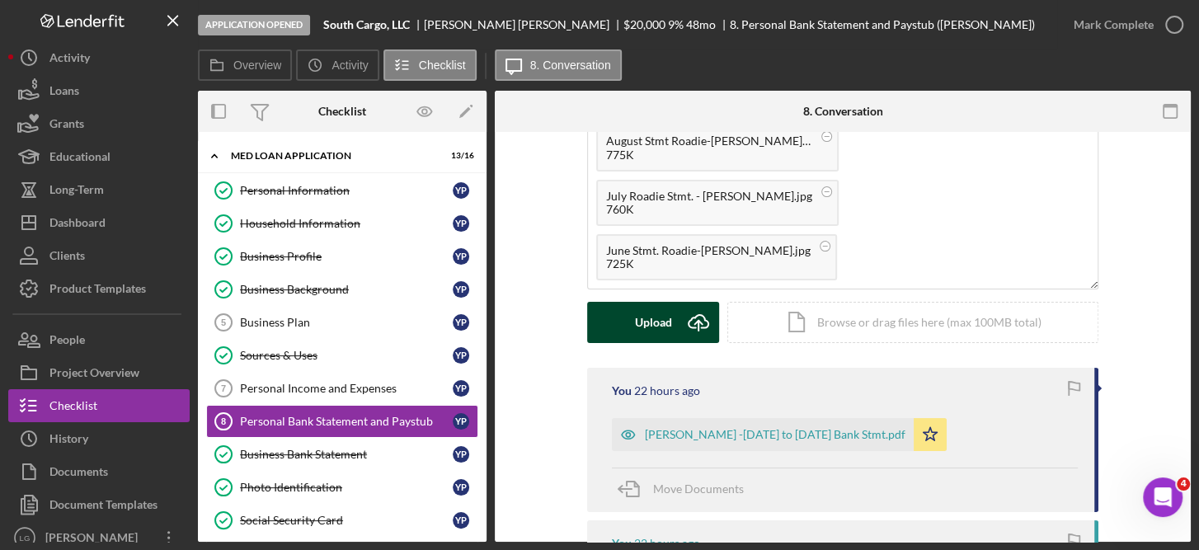
click at [667, 327] on div "Upload" at bounding box center [653, 322] width 37 height 41
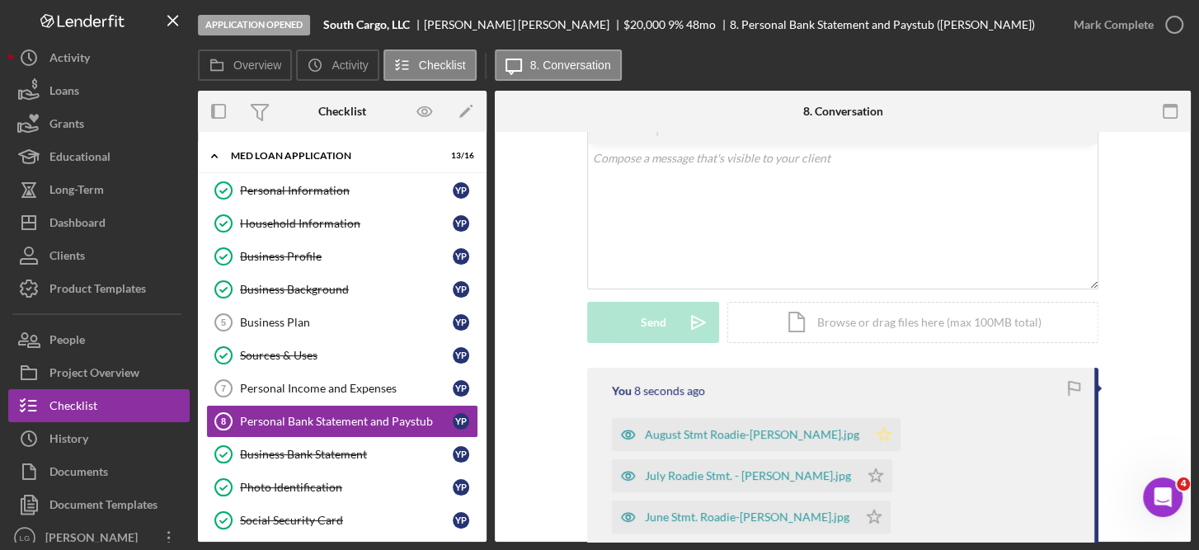
click at [867, 434] on icon "Icon/Star" at bounding box center [883, 434] width 33 height 33
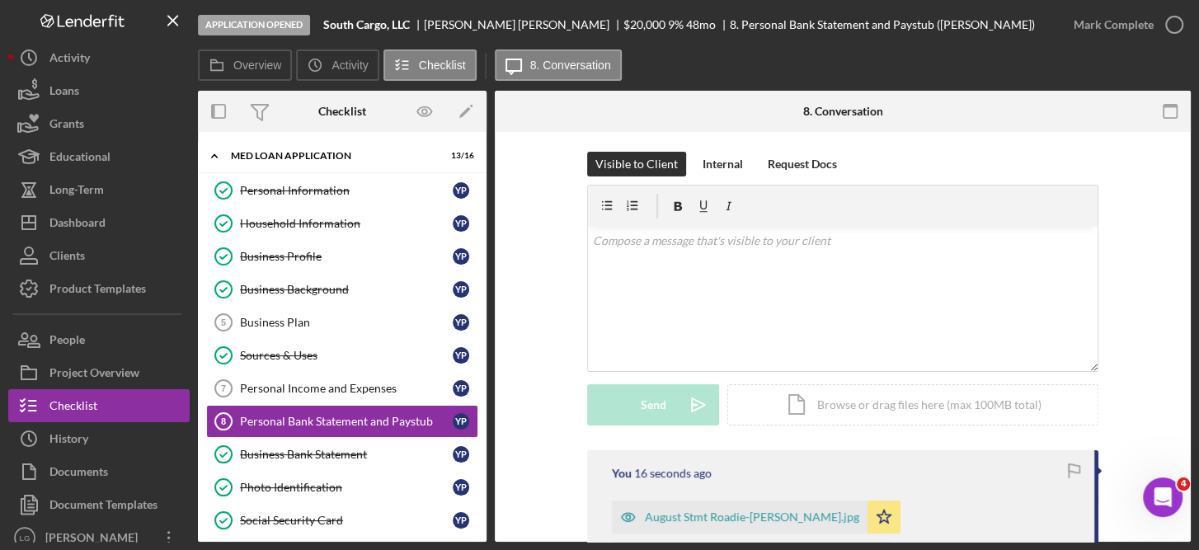
scroll to position [0, 0]
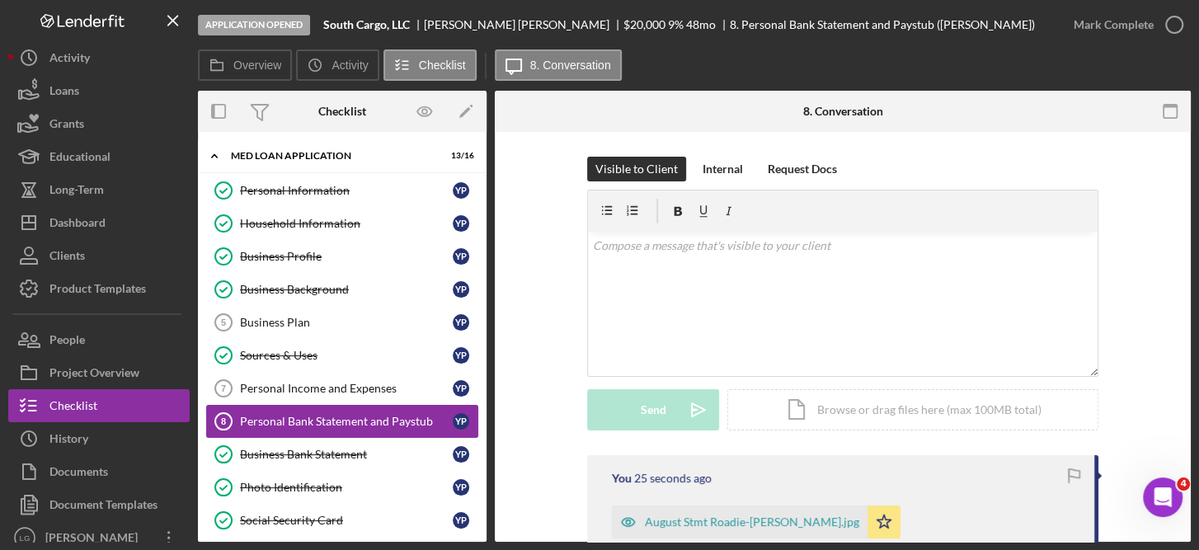
click at [403, 419] on div "Personal Bank Statement and Paystub" at bounding box center [346, 421] width 213 height 13
click at [864, 408] on div "Icon/Document Browse or drag files here (max 100MB total) Tap to choose files o…" at bounding box center [912, 409] width 371 height 41
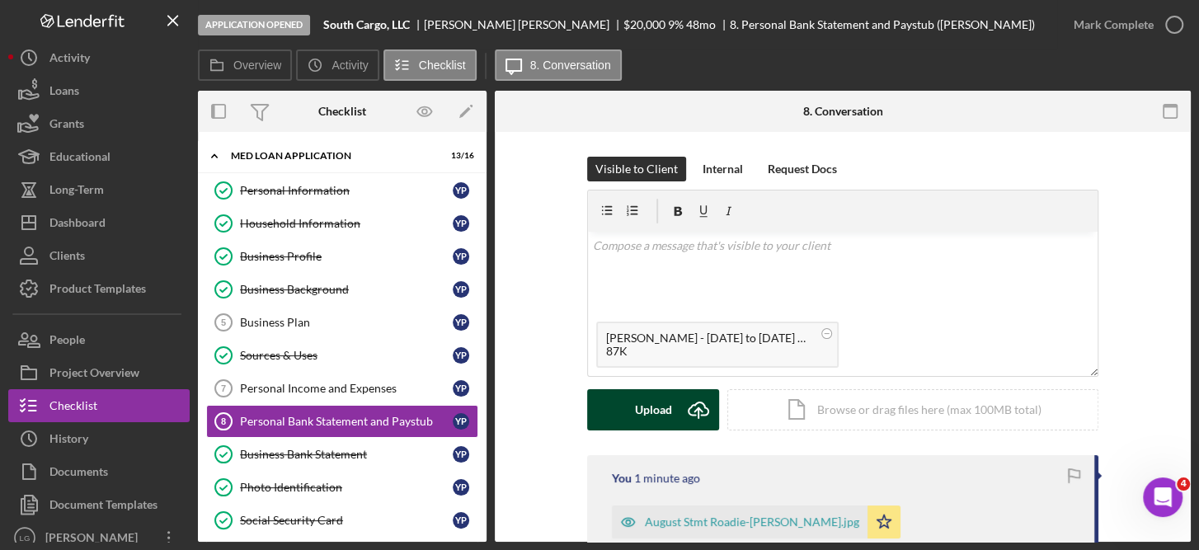
click at [663, 402] on div "Upload" at bounding box center [653, 409] width 37 height 41
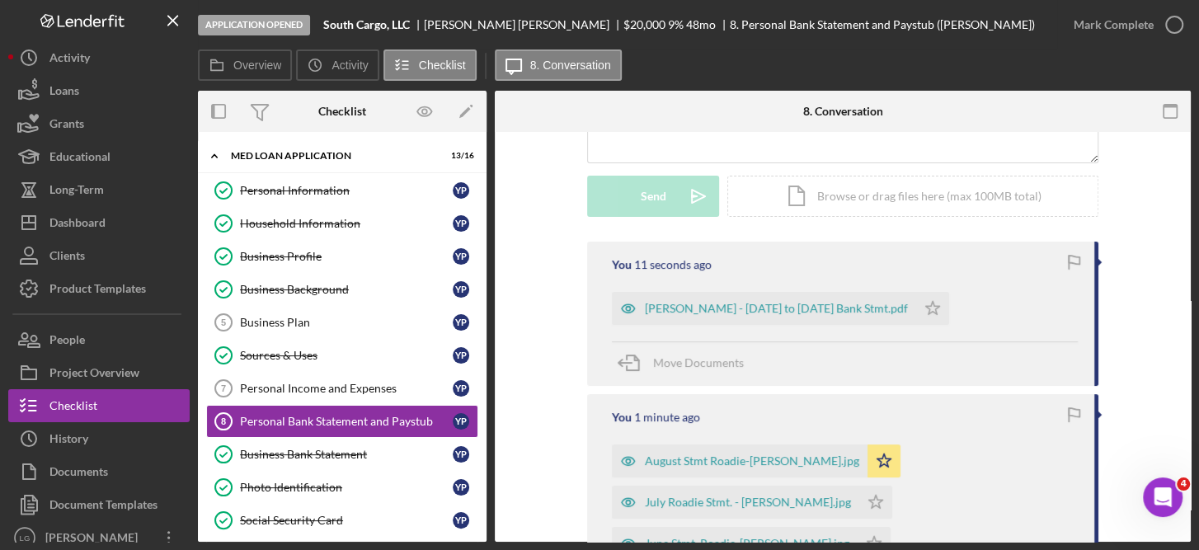
scroll to position [219, 0]
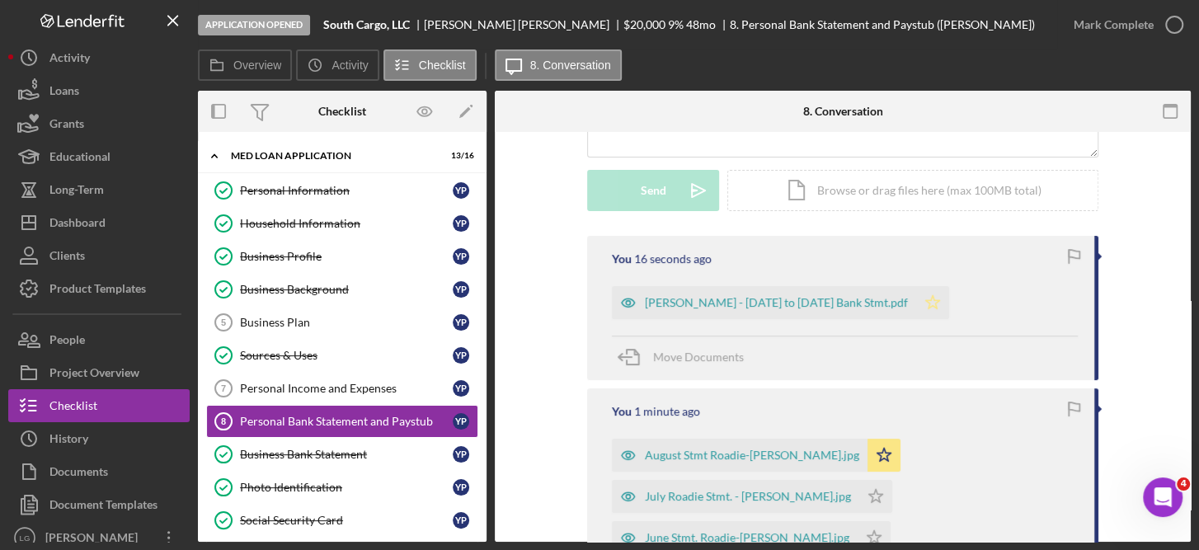
click at [926, 306] on polygon "button" at bounding box center [933, 301] width 14 height 13
drag, startPoint x: 1191, startPoint y: 298, endPoint x: 1198, endPoint y: 354, distance: 55.6
click at [1198, 354] on html "Application Opened South Cargo, LLC Yudy Pena Quitian $20,000 $20,000 9 % 48 mo…" at bounding box center [599, 275] width 1199 height 550
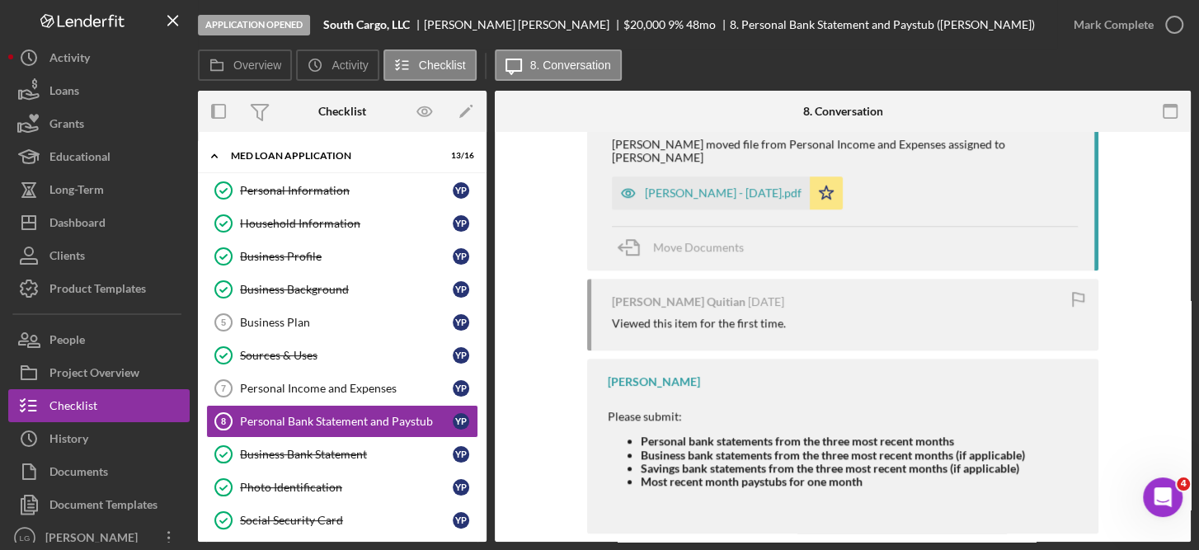
scroll to position [897, 0]
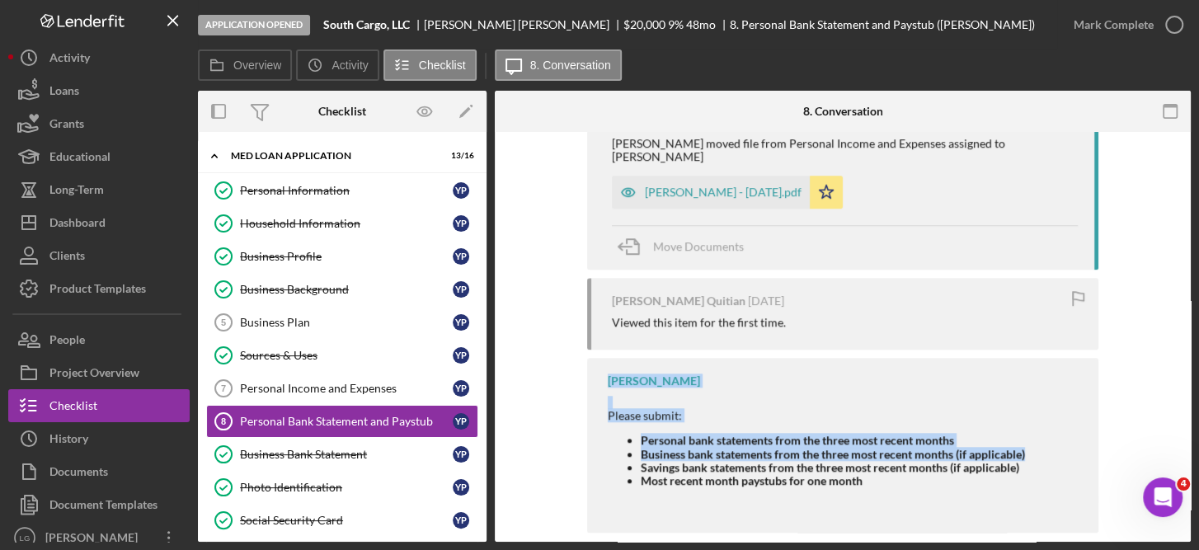
drag, startPoint x: 1193, startPoint y: 434, endPoint x: 1168, endPoint y: 303, distance: 133.4
click at [1168, 303] on div "Application Opened South Cargo, LLC Yudy Pena Quitian $20,000 $20,000 9 % 48 mo…" at bounding box center [599, 275] width 1199 height 550
drag, startPoint x: 1168, startPoint y: 303, endPoint x: 1030, endPoint y: 371, distance: 154.5
click at [1030, 371] on div "Lorene Gregory Please submit: Personal bank statements from the three most rece…" at bounding box center [842, 445] width 511 height 175
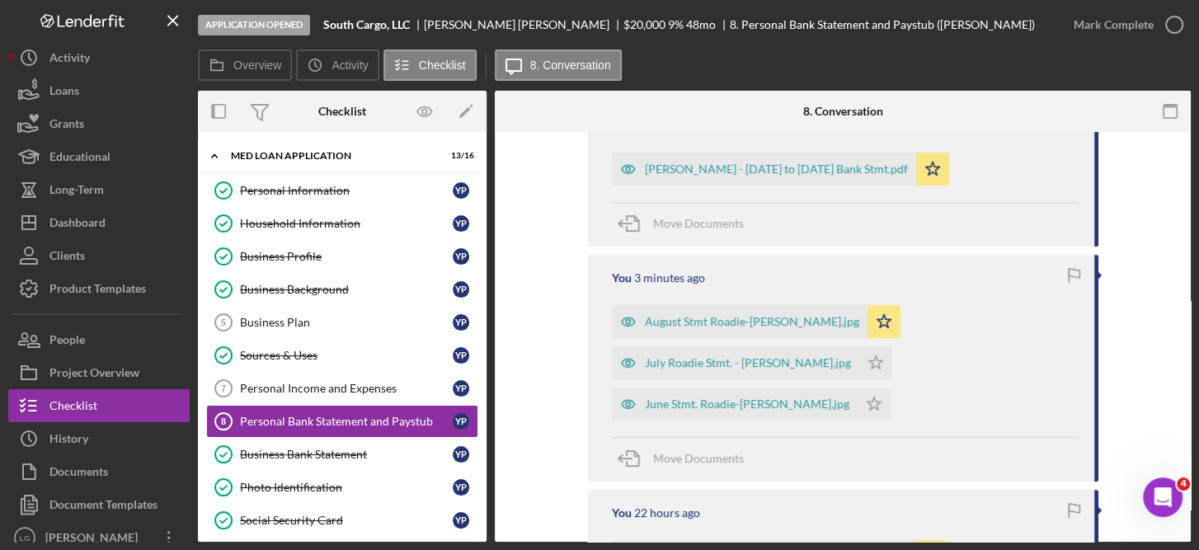
scroll to position [354, 0]
click at [1181, 391] on div "Visible to Client Internal Request Docs v Color teal Color pink Remove color Ad…" at bounding box center [843, 443] width 696 height 1331
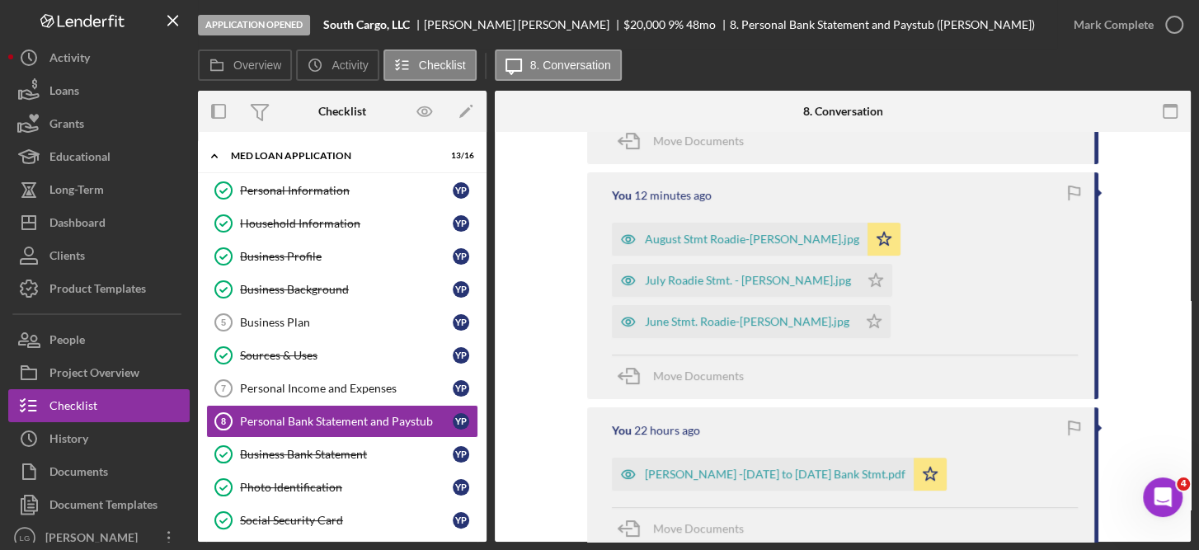
scroll to position [453, 0]
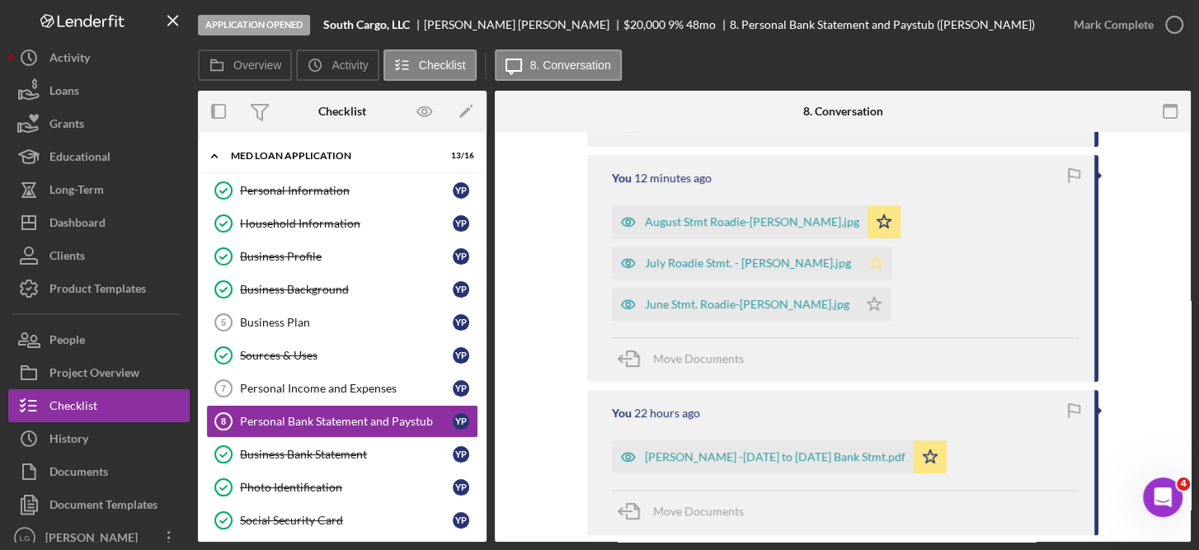
click at [859, 251] on icon "Icon/Star" at bounding box center [875, 262] width 33 height 33
click at [857, 308] on icon "Icon/Star" at bounding box center [873, 304] width 33 height 33
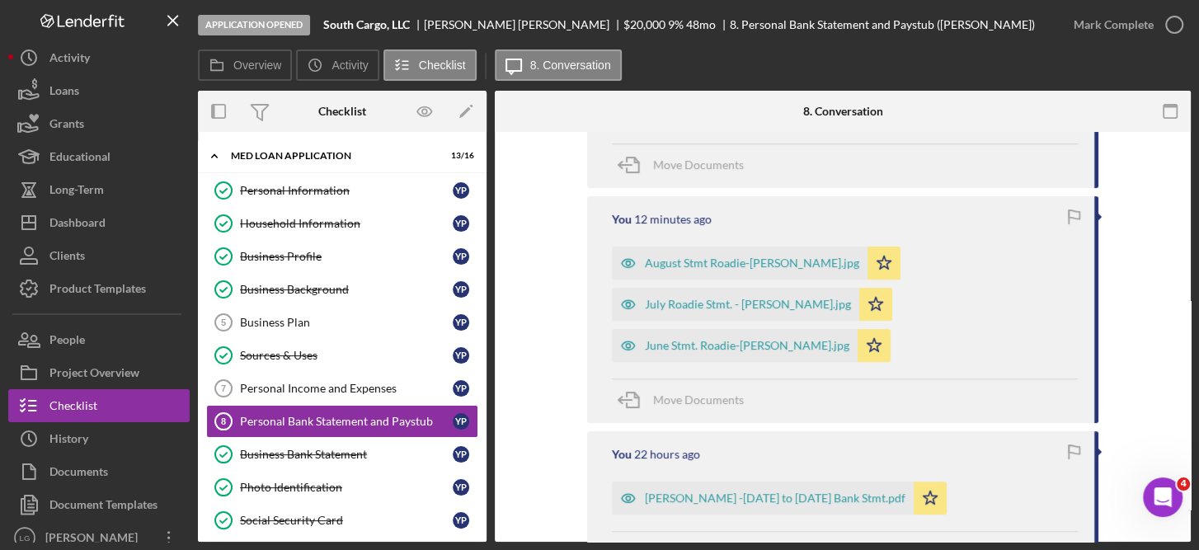
scroll to position [407, 0]
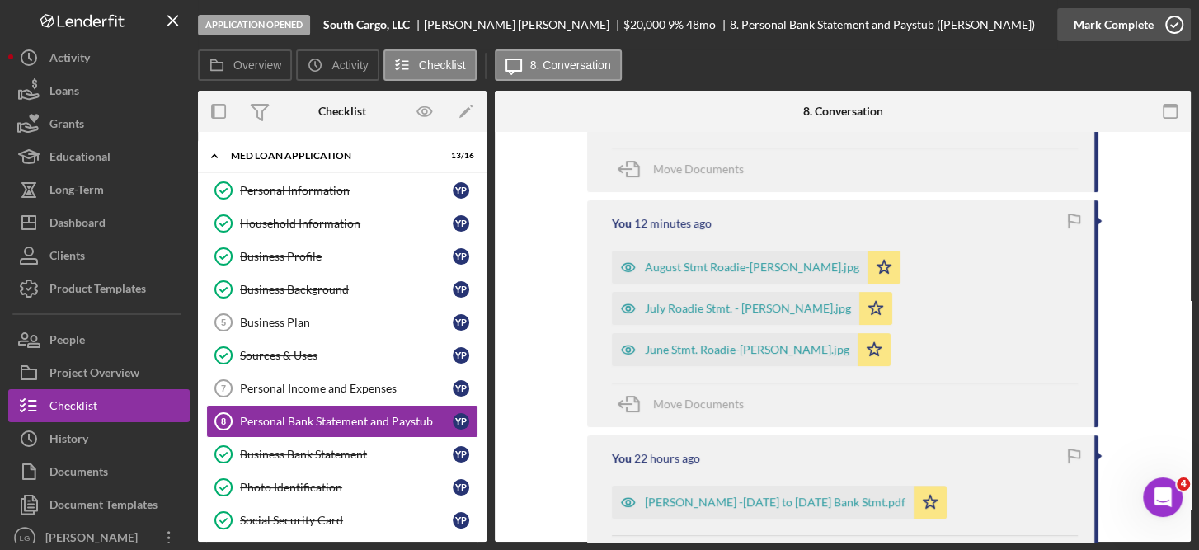
click at [1168, 22] on icon "button" at bounding box center [1173, 24] width 41 height 41
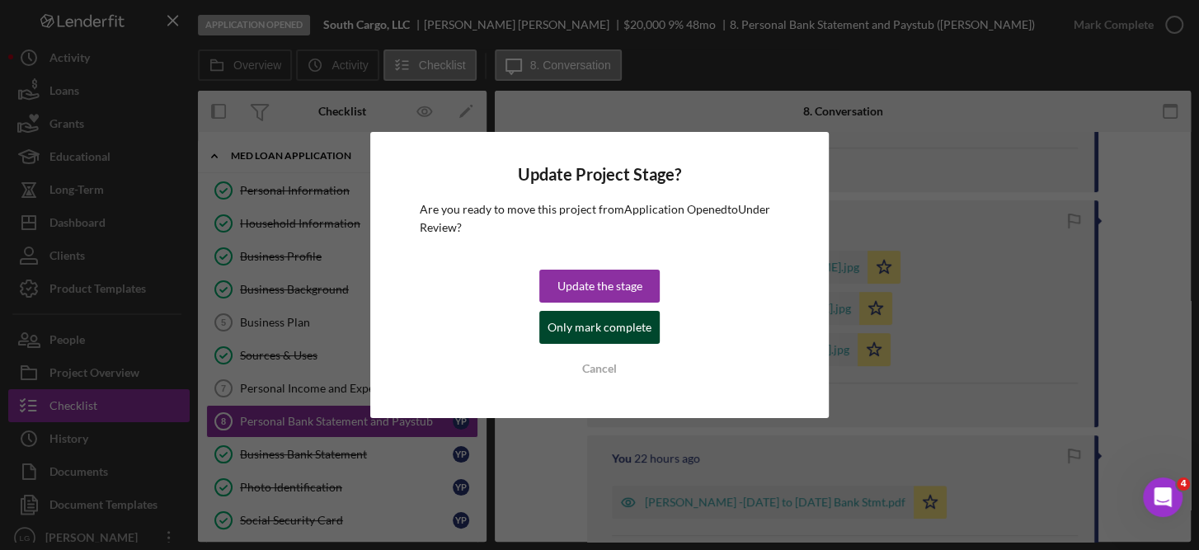
click at [608, 328] on div "Only mark complete" at bounding box center [599, 327] width 104 height 33
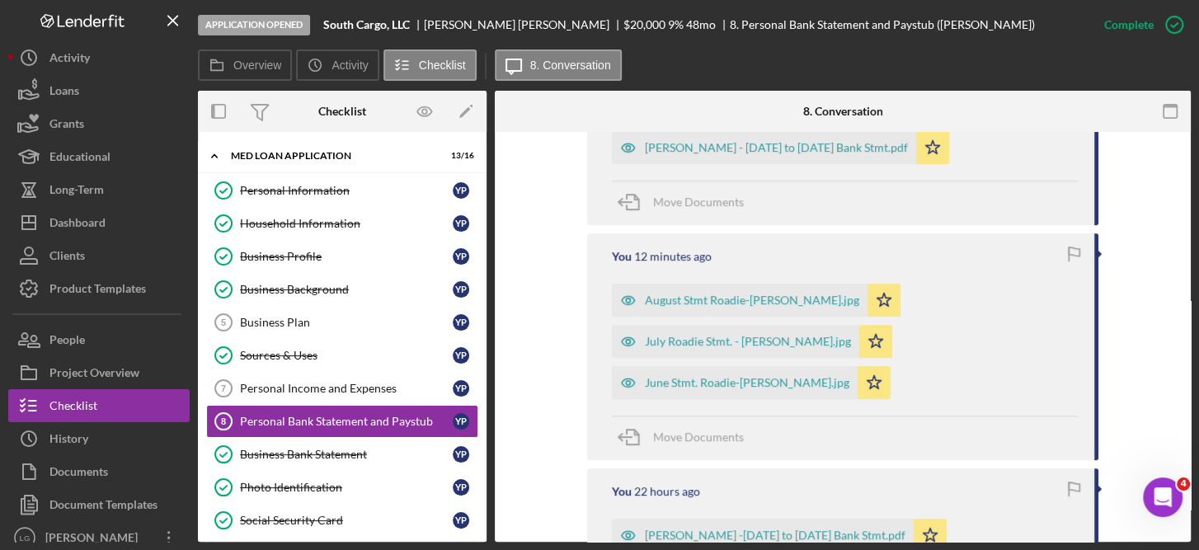
scroll to position [691, 0]
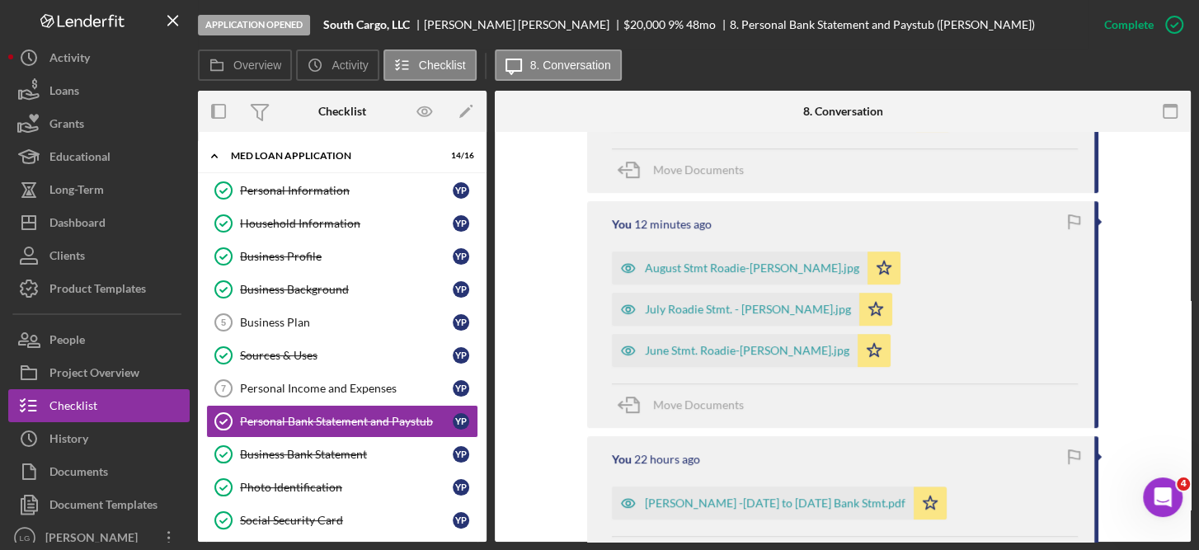
click at [480, 493] on div "Personal Information Personal Information Y P Household Information Household I…" at bounding box center [342, 442] width 289 height 536
click at [480, 482] on div "Personal Information Personal Information Y P Household Information Household I…" at bounding box center [342, 442] width 289 height 536
click at [481, 421] on div "Personal Information Personal Information Y P Household Information Household I…" at bounding box center [342, 442] width 289 height 536
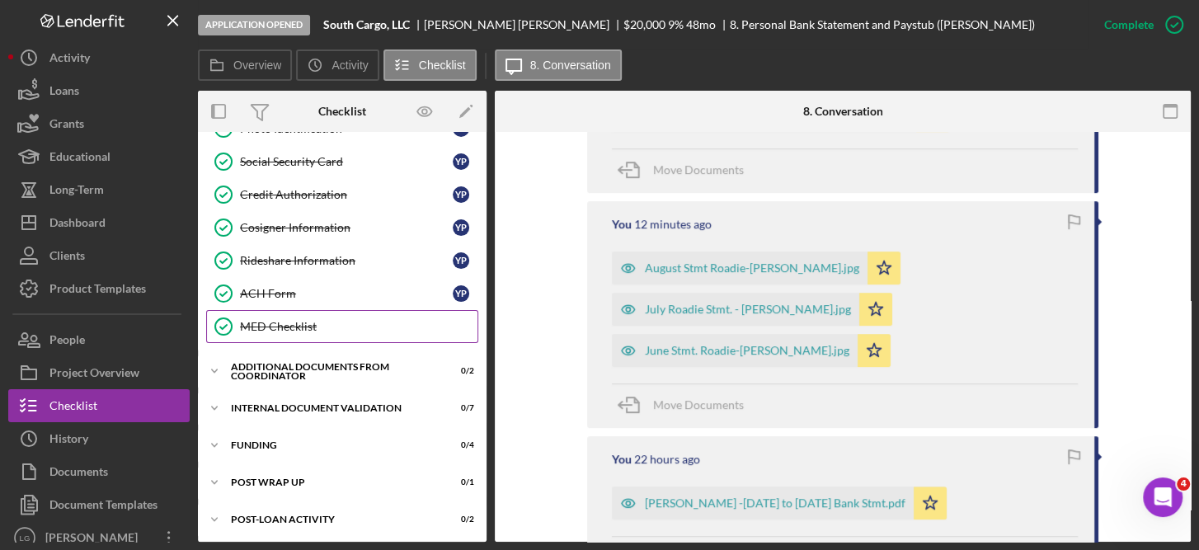
click at [298, 320] on div "MED Checklist" at bounding box center [358, 326] width 237 height 13
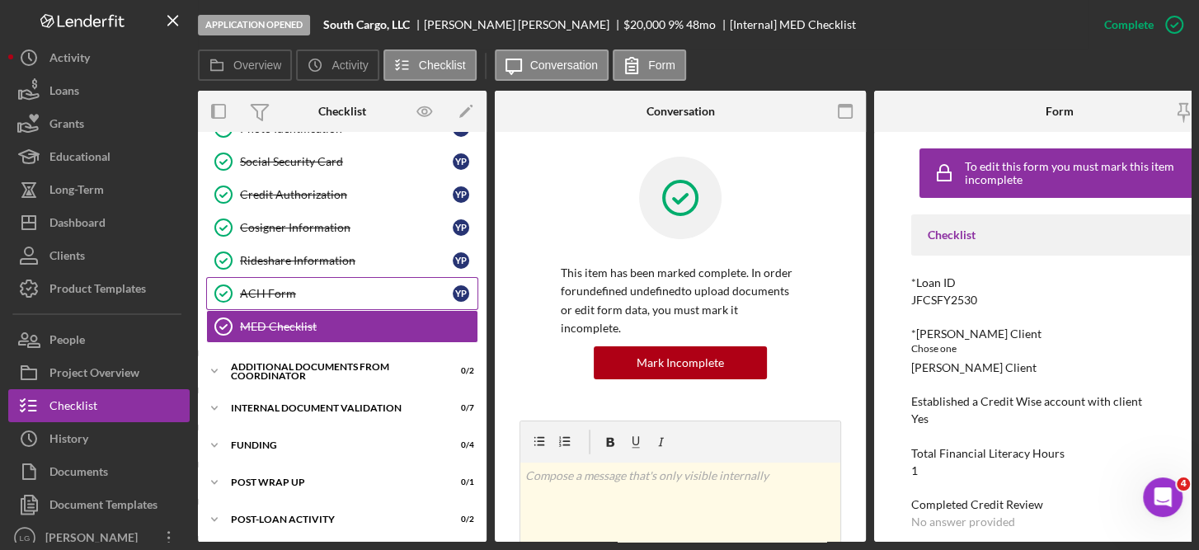
click at [290, 287] on div "ACH Form" at bounding box center [346, 293] width 213 height 13
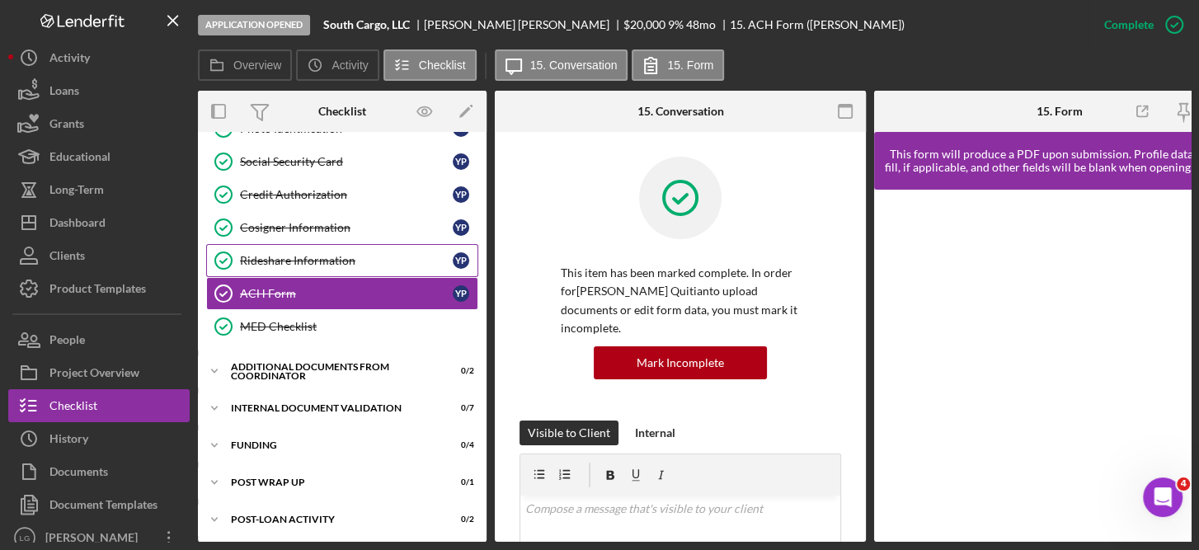
click at [311, 256] on div "Rideshare Information" at bounding box center [346, 260] width 213 height 13
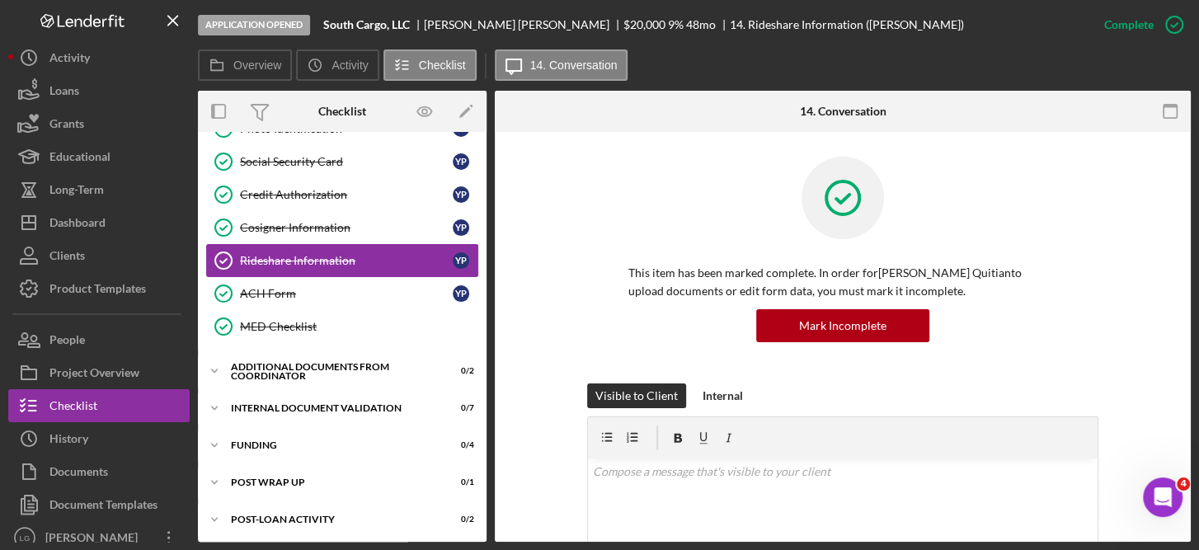
click at [311, 256] on div "Rideshare Information" at bounding box center [346, 260] width 213 height 13
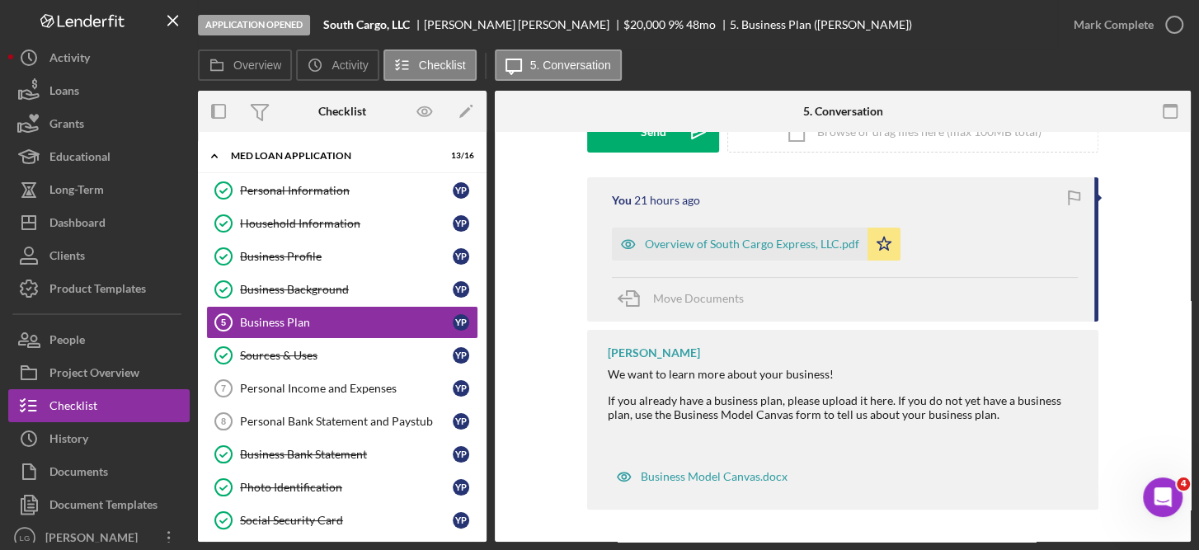
scroll to position [2, 0]
